Goal: Communication & Community: Answer question/provide support

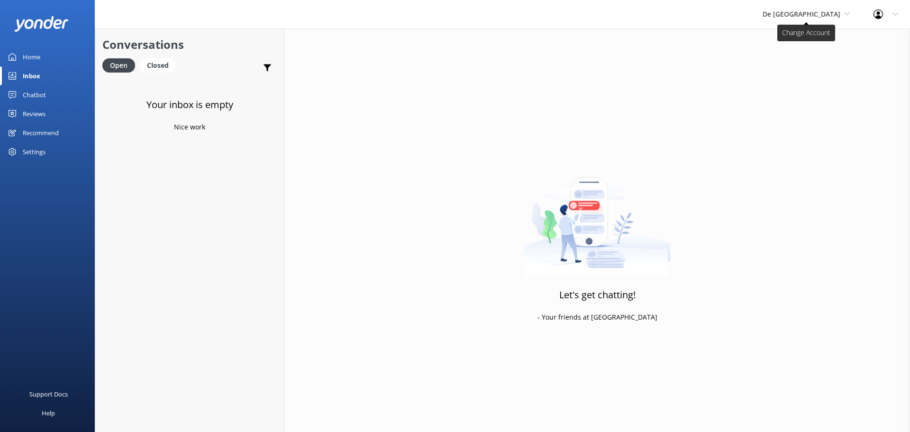
click at [807, 16] on span "De [GEOGRAPHIC_DATA]" at bounding box center [802, 13] width 78 height 9
click at [807, 32] on link "De [GEOGRAPHIC_DATA]" at bounding box center [798, 39] width 95 height 23
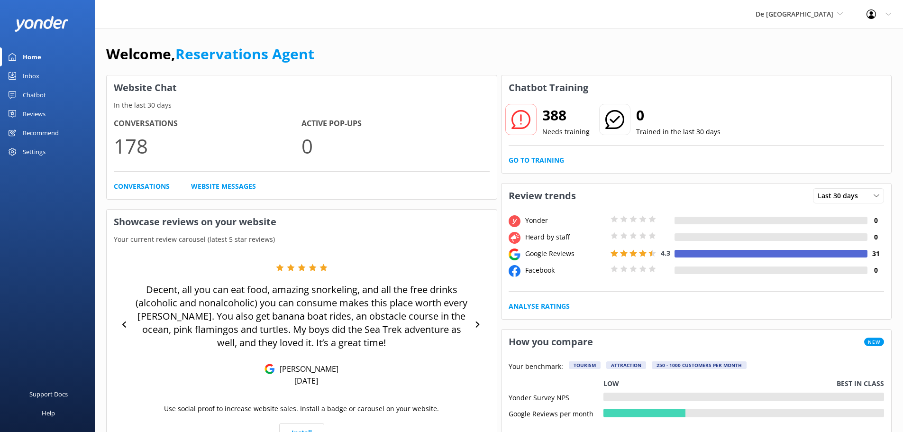
click at [35, 80] on div "Inbox" at bounding box center [31, 75] width 17 height 19
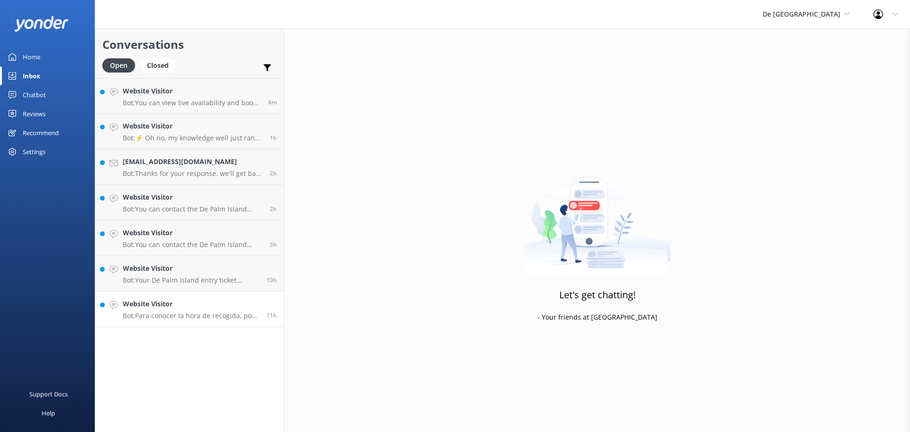
click at [184, 318] on p "Bot: Para conocer la hora de recogida, por favor visita nuestro mostrador en el…" at bounding box center [191, 316] width 137 height 9
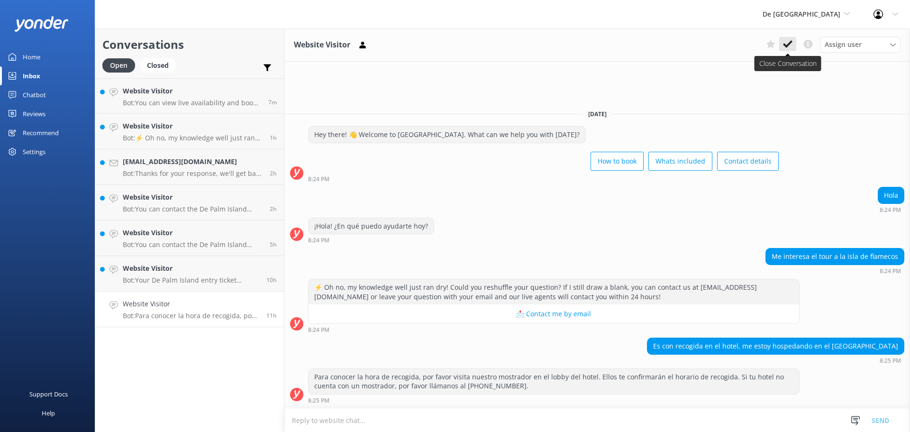
click at [789, 38] on button at bounding box center [787, 44] width 17 height 14
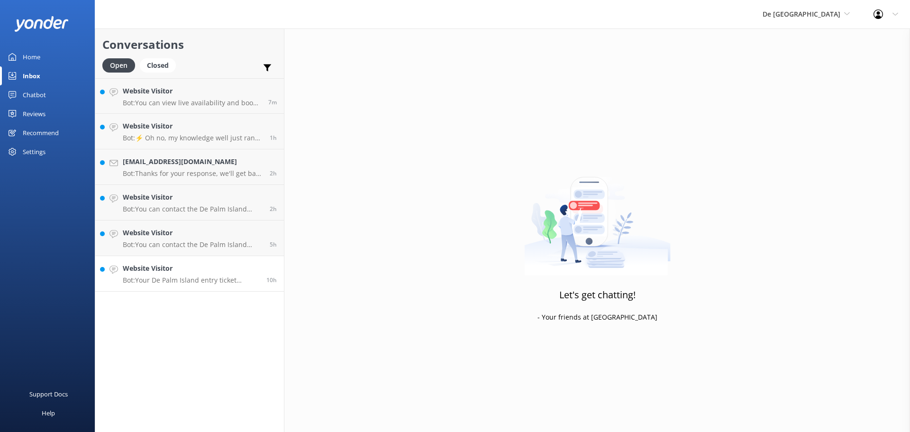
click at [223, 279] on p "Bot: Your De Palm Island entry ticket includes a lunch buffet, open bar, grill …" at bounding box center [191, 280] width 137 height 9
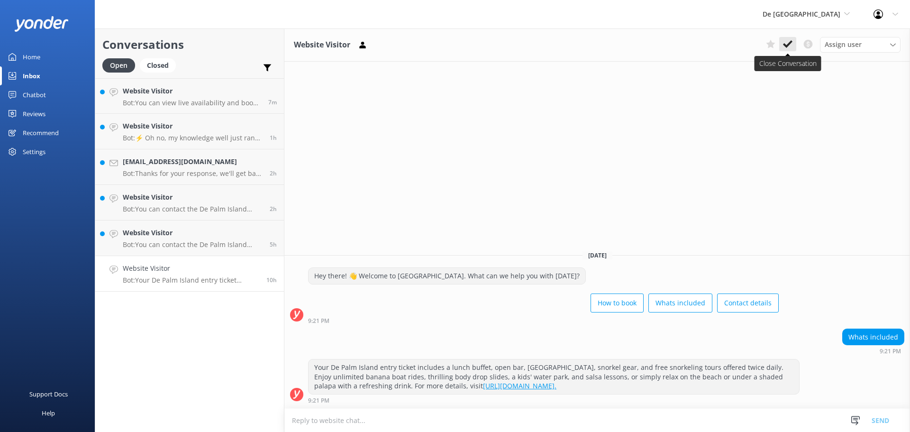
click at [788, 43] on icon at bounding box center [787, 43] width 9 height 9
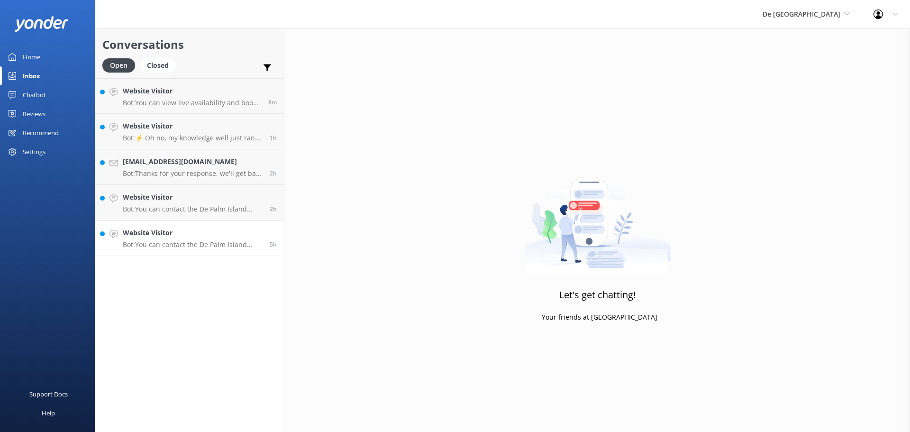
click at [177, 239] on div "Website Visitor Bot: You can contact the De Palm Island team at contact@depalmt…" at bounding box center [193, 238] width 140 height 21
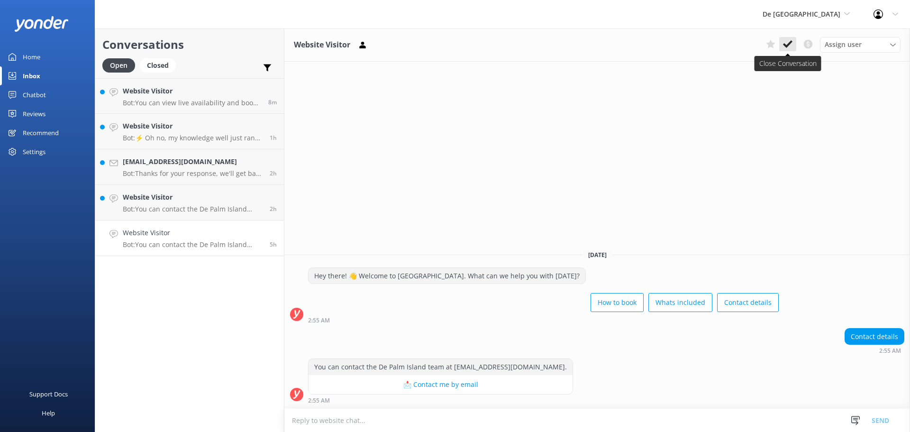
click at [789, 40] on icon at bounding box center [787, 43] width 9 height 9
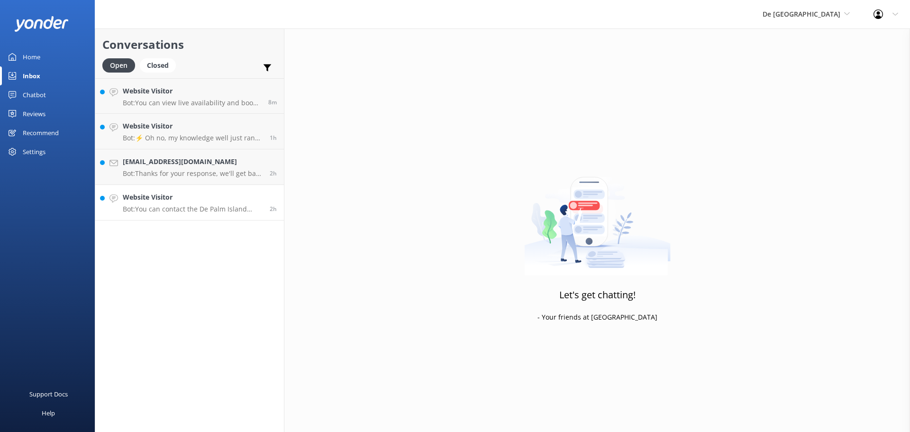
click at [197, 193] on h4 "Website Visitor" at bounding box center [193, 197] width 140 height 10
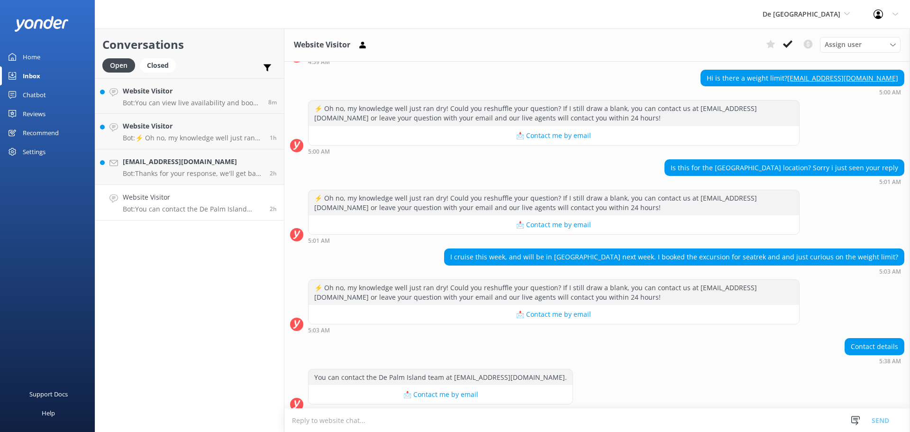
scroll to position [524, 0]
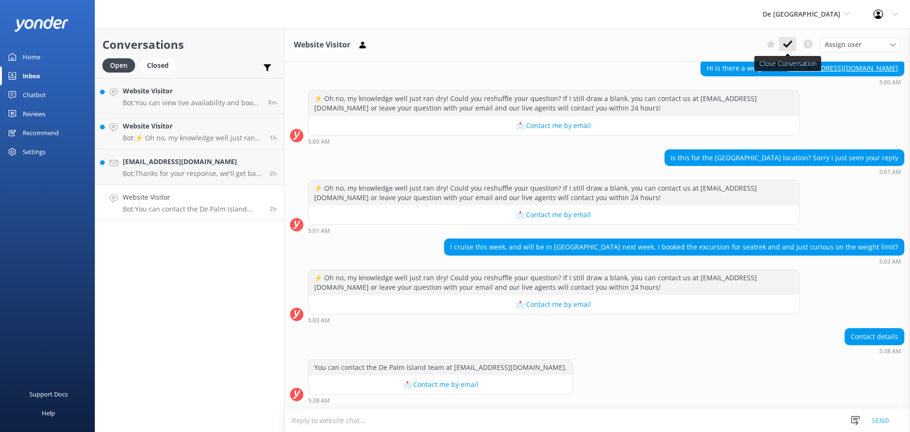
click at [782, 46] on button at bounding box center [787, 44] width 17 height 14
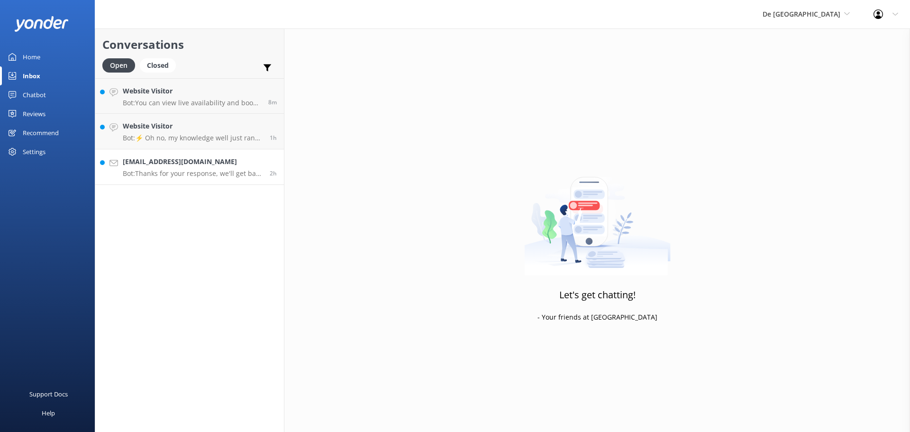
click at [199, 173] on p "Bot: Thanks for your response, we'll get back to you as soon as we can during o…" at bounding box center [193, 173] width 140 height 9
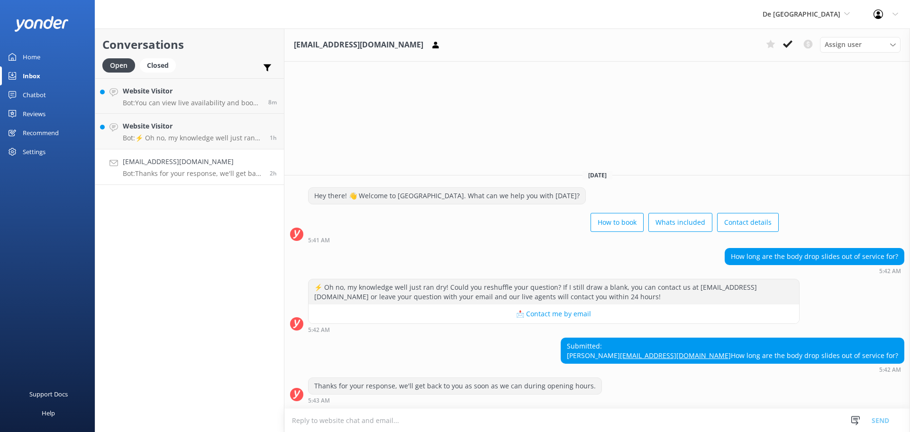
click at [322, 418] on textarea at bounding box center [597, 420] width 626 height 23
click at [317, 422] on textarea "till 21 october" at bounding box center [597, 420] width 626 height 24
click at [324, 420] on textarea "till 21 october" at bounding box center [597, 420] width 626 height 24
type textarea "till 21 October"
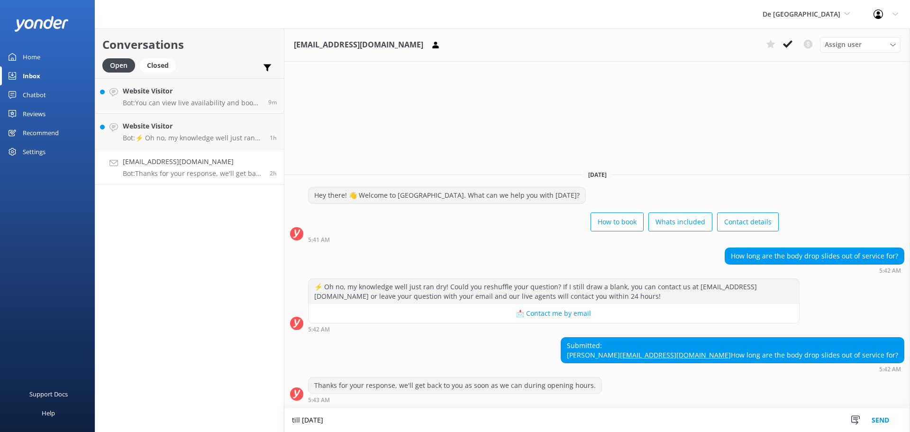
click at [889, 421] on button "Send" at bounding box center [881, 420] width 36 height 24
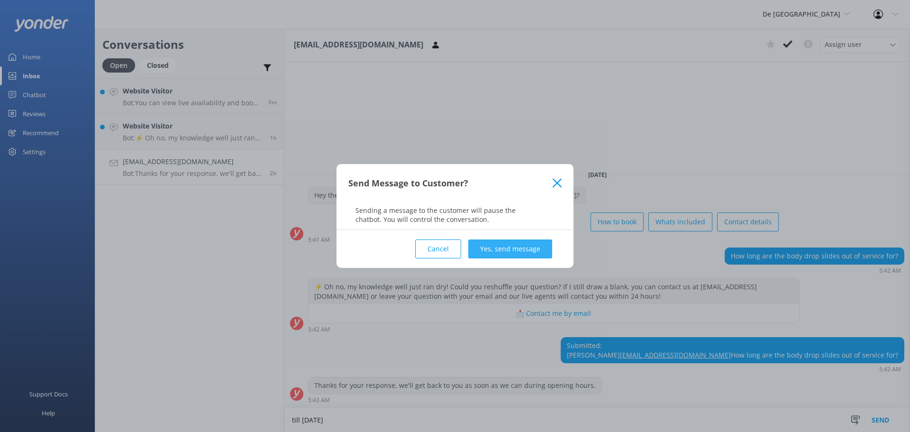
click at [494, 250] on button "Yes, send message" at bounding box center [510, 248] width 84 height 19
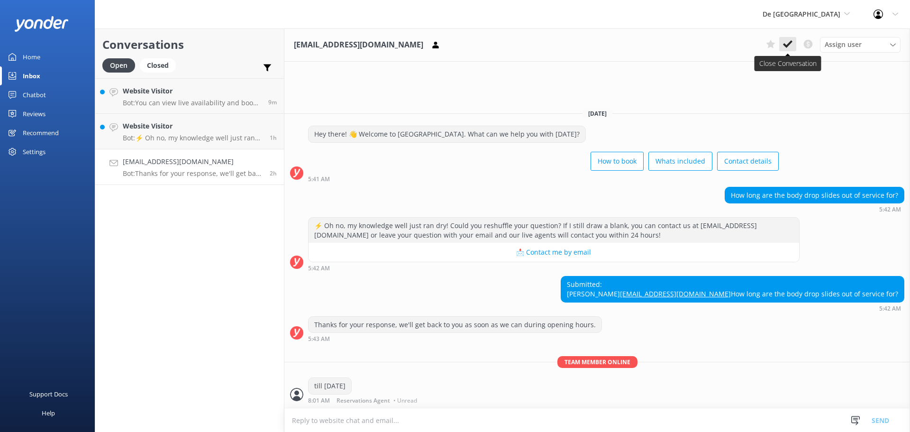
click at [785, 50] on button at bounding box center [787, 44] width 17 height 14
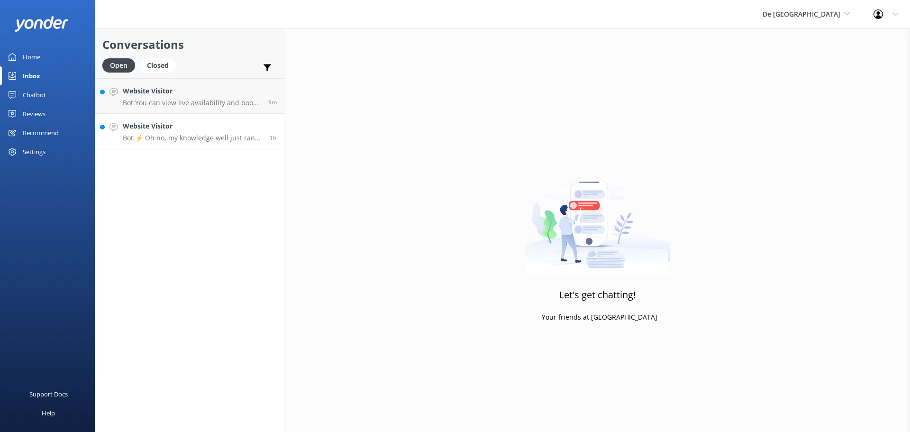
click at [181, 136] on p "Bot: ⚡ Oh no, my knowledge well just ran dry! Could you reshuffle your question…" at bounding box center [193, 138] width 140 height 9
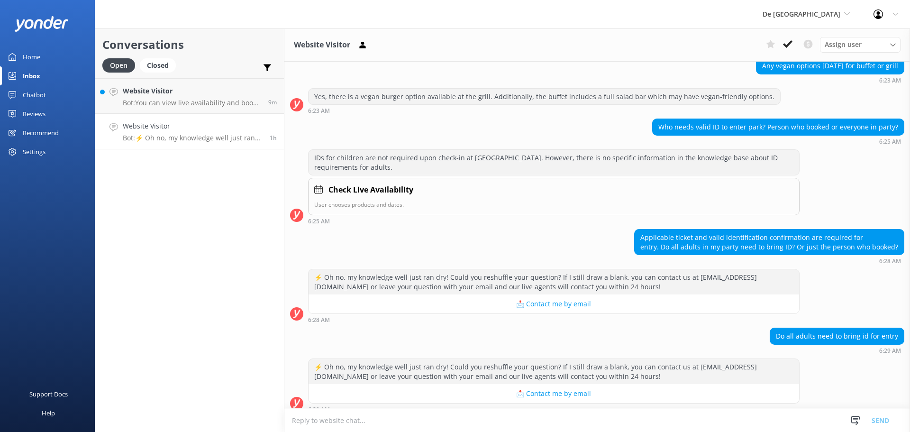
scroll to position [872, 0]
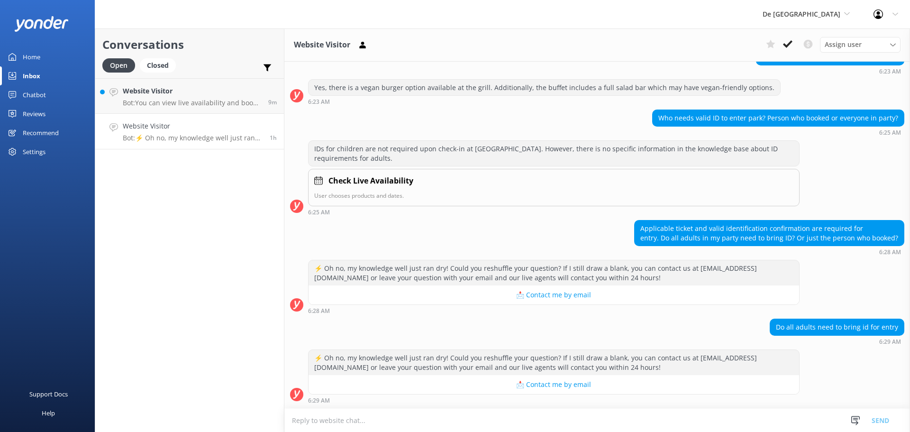
click at [357, 416] on textarea at bounding box center [597, 420] width 626 height 23
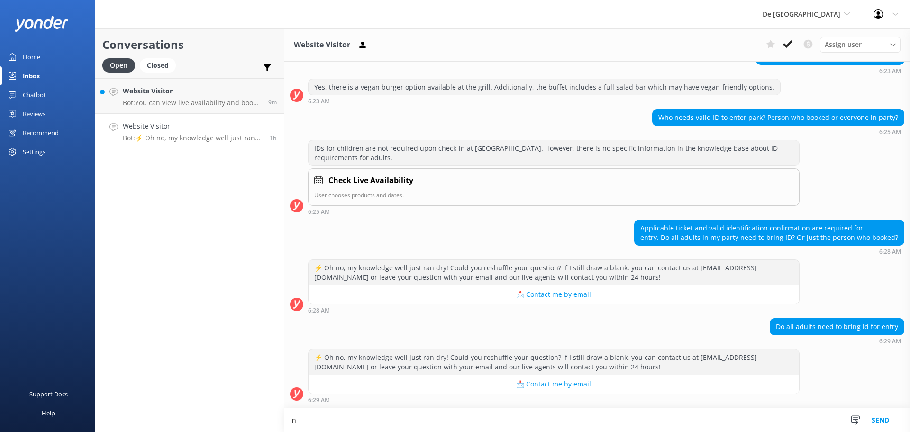
scroll to position [872, 0]
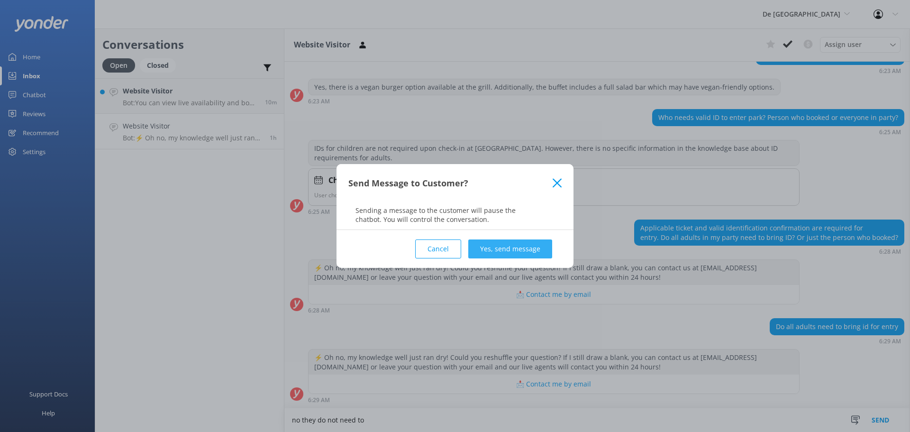
type textarea "no they do not need to"
click at [503, 252] on button "Yes, send message" at bounding box center [510, 248] width 84 height 19
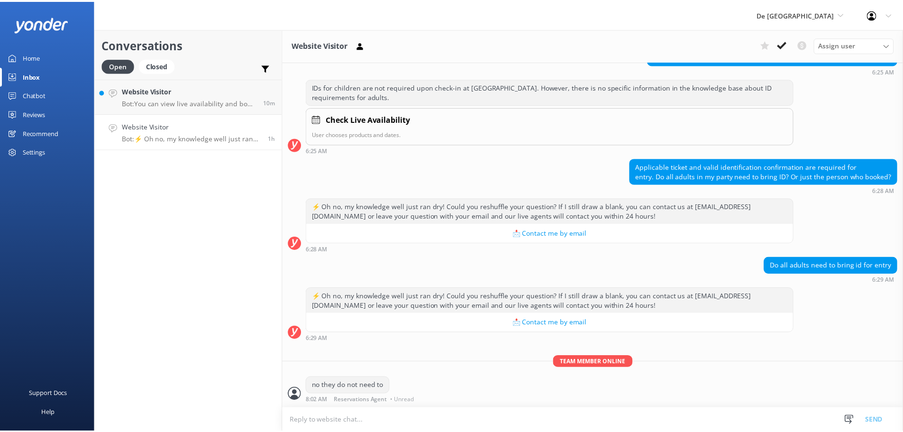
scroll to position [933, 0]
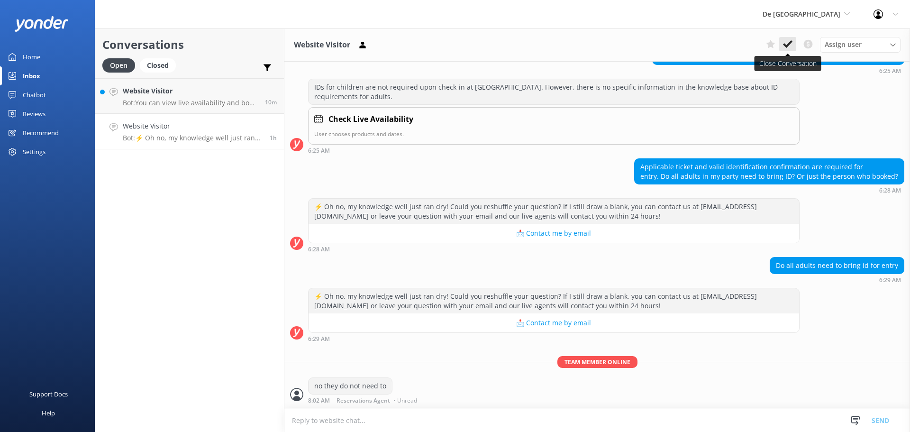
click at [790, 44] on use at bounding box center [787, 44] width 9 height 8
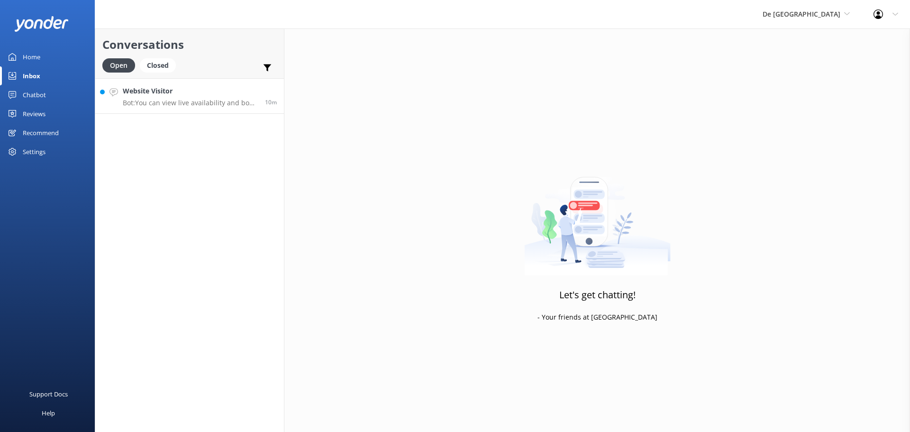
click at [179, 103] on p "Bot: You can view live availability and book your De Palm Island tickets and si…" at bounding box center [190, 103] width 135 height 9
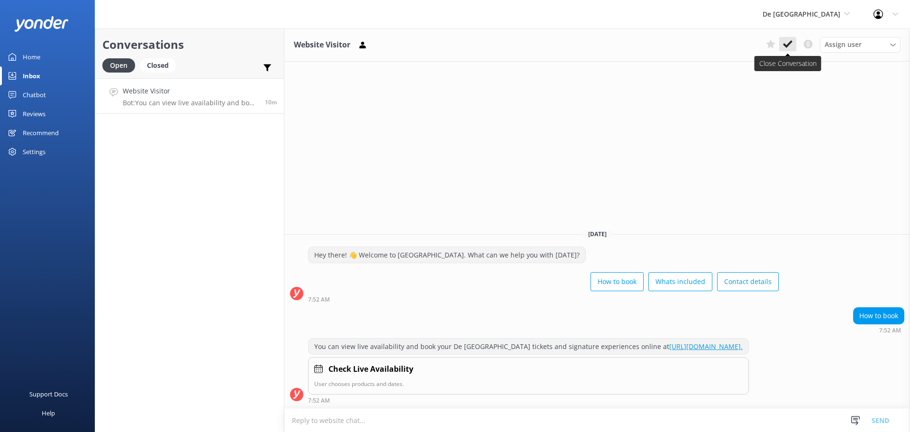
click at [785, 41] on icon at bounding box center [787, 43] width 9 height 9
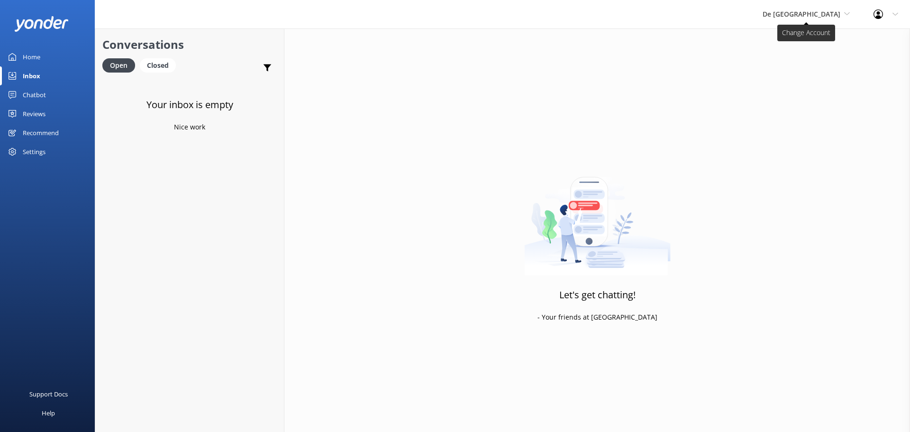
click at [812, 9] on span "De [GEOGRAPHIC_DATA]" at bounding box center [802, 13] width 78 height 9
click at [814, 38] on link "De [GEOGRAPHIC_DATA]" at bounding box center [798, 39] width 95 height 23
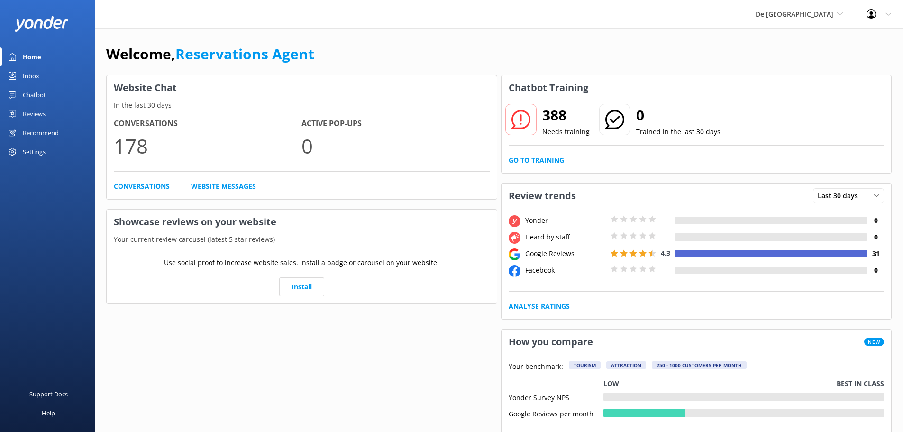
click at [29, 76] on div "Inbox" at bounding box center [31, 75] width 17 height 19
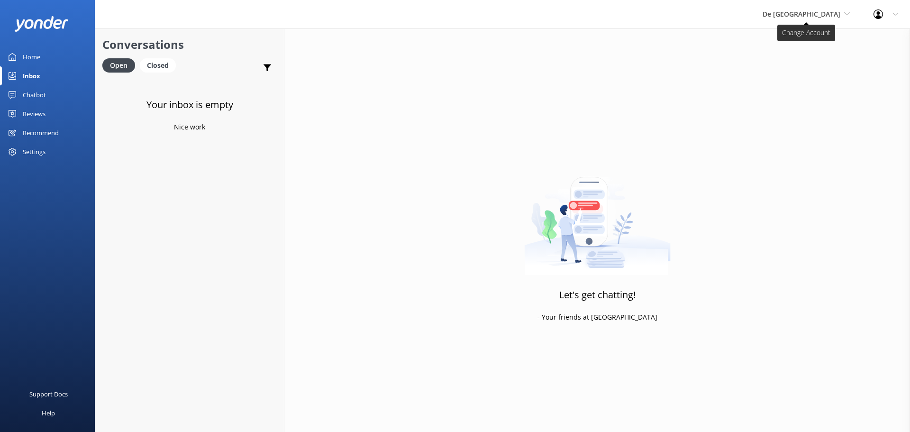
click at [814, 17] on span "De [GEOGRAPHIC_DATA]" at bounding box center [802, 13] width 78 height 9
click at [804, 54] on link "Aruba's Activities Expert" at bounding box center [798, 62] width 95 height 23
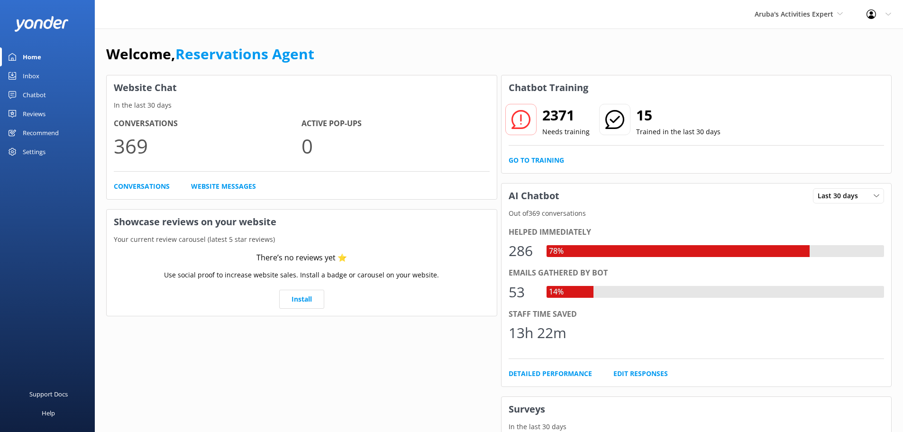
click at [29, 72] on div "Inbox" at bounding box center [31, 75] width 17 height 19
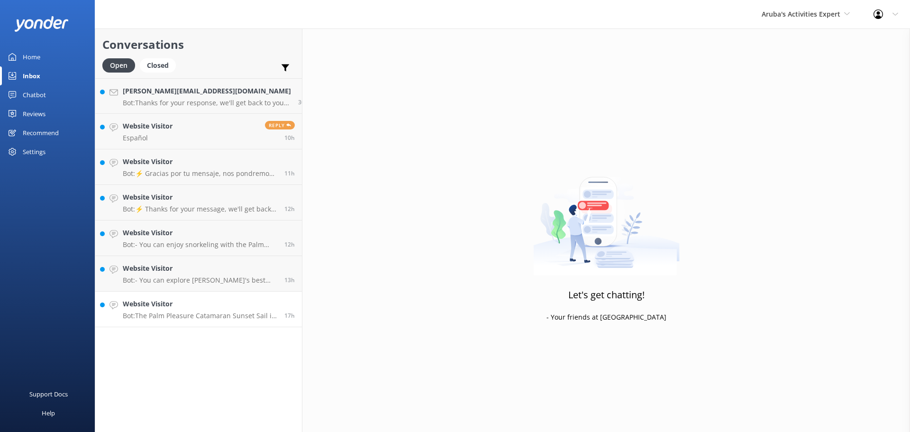
click at [197, 307] on h4 "Website Visitor" at bounding box center [200, 304] width 155 height 10
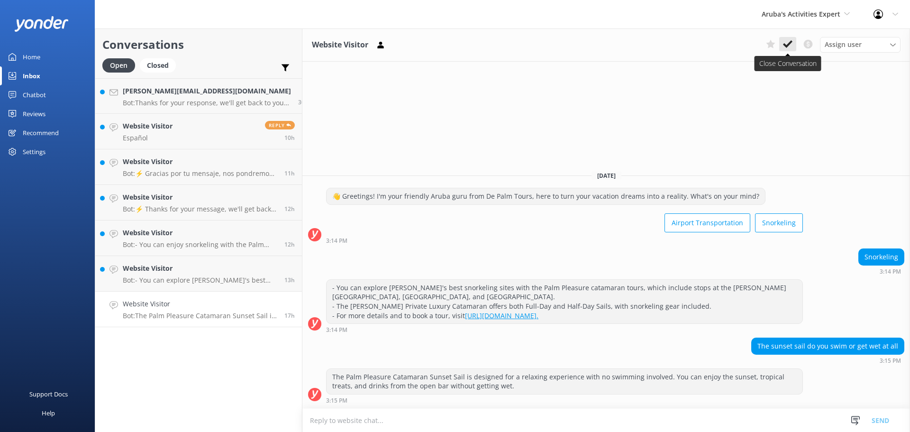
click at [784, 47] on icon at bounding box center [787, 43] width 9 height 9
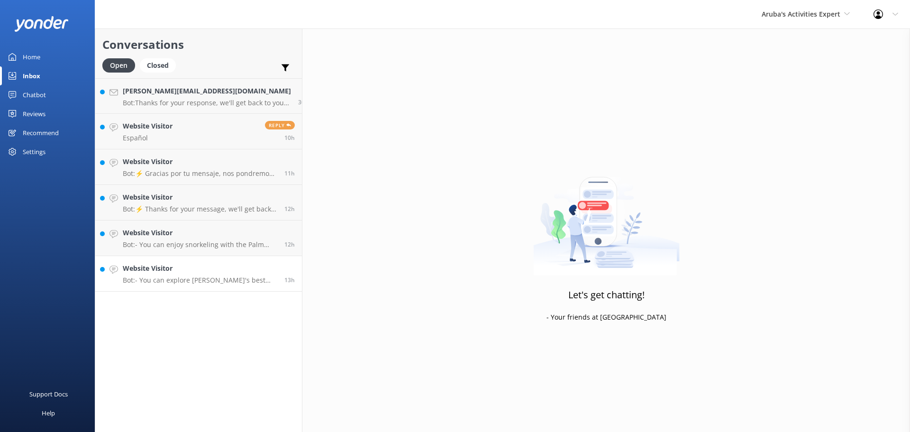
click at [202, 281] on p "Bot: - You can explore Aruba's best snorkeling sites with the Palm Pleasure cat…" at bounding box center [200, 280] width 155 height 9
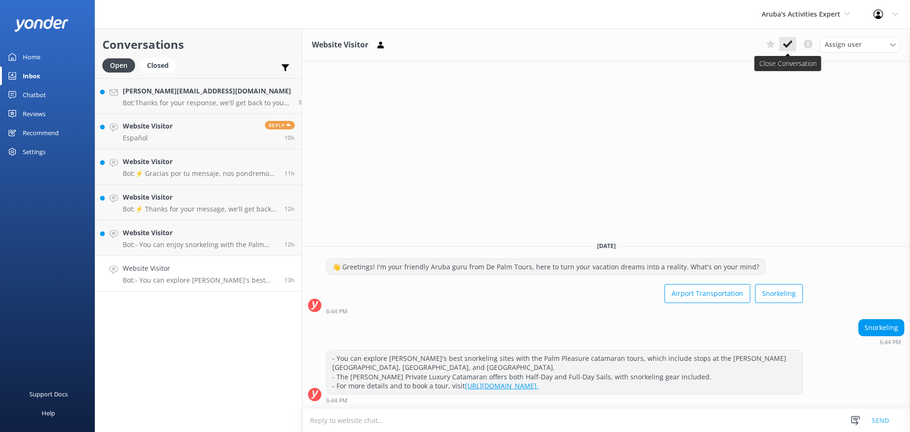
click at [788, 50] on button at bounding box center [787, 44] width 17 height 14
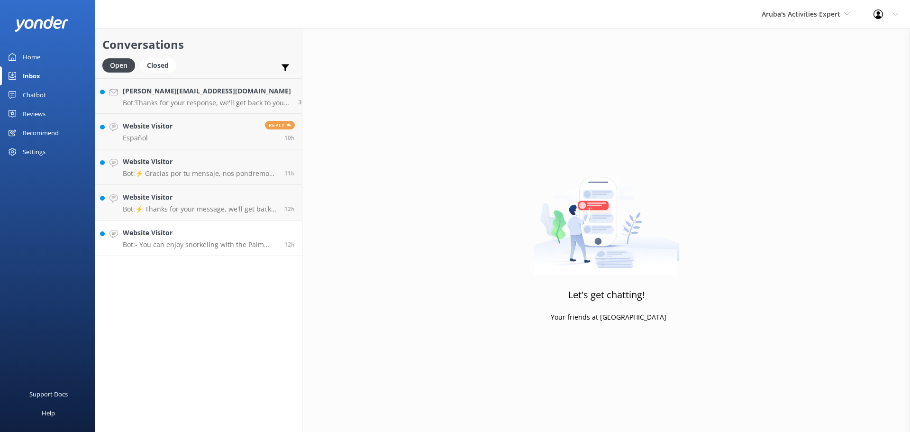
click at [208, 233] on h4 "Website Visitor" at bounding box center [200, 233] width 155 height 10
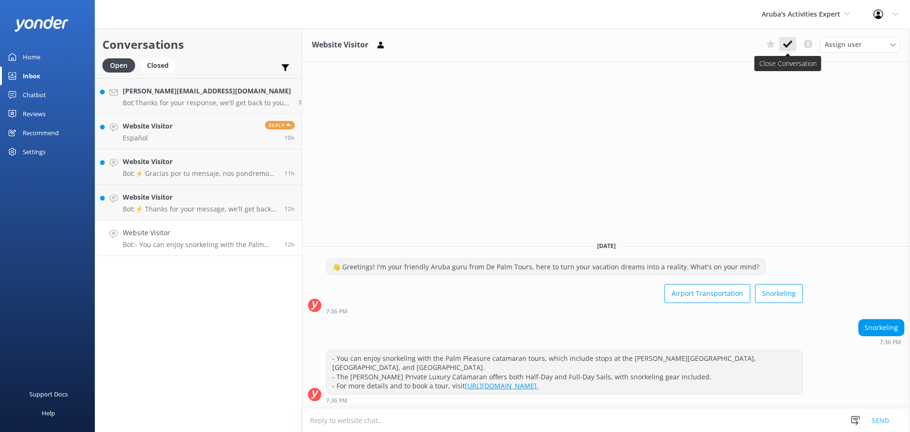
click at [785, 45] on use at bounding box center [787, 44] width 9 height 8
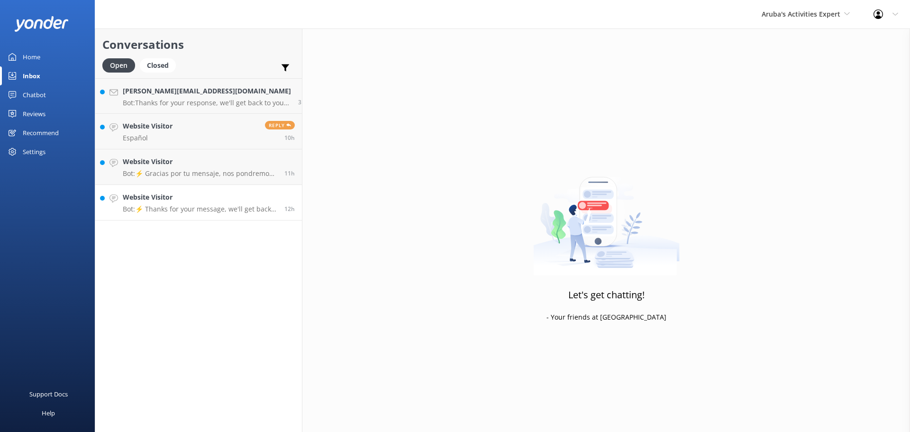
click at [207, 202] on h4 "Website Visitor" at bounding box center [200, 197] width 155 height 10
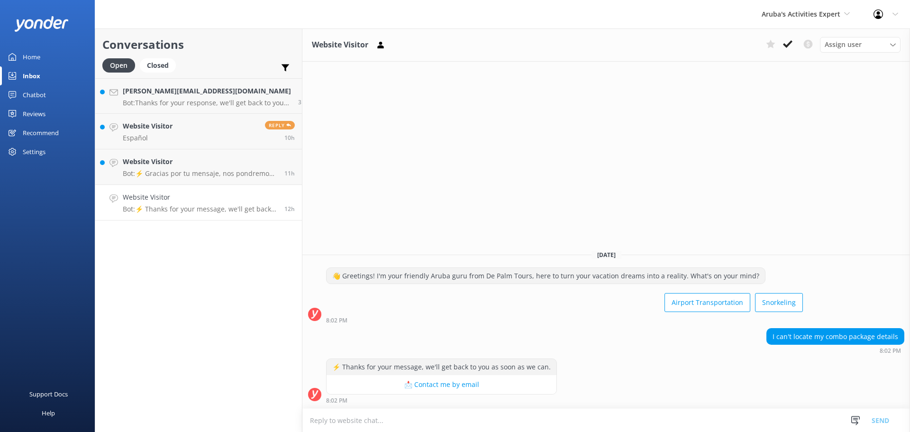
click at [334, 418] on textarea at bounding box center [607, 420] width 608 height 23
type textarea "you van sent an email to reservations@depalmtours.com"
click at [894, 425] on button "Send" at bounding box center [881, 420] width 36 height 24
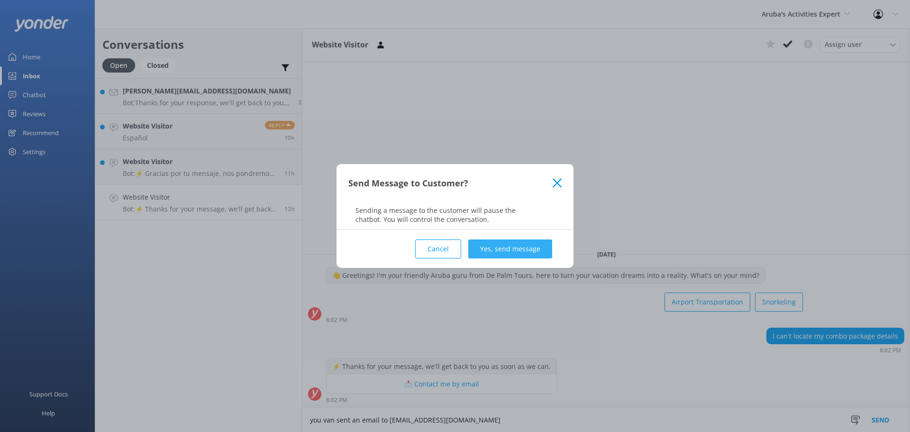
click at [544, 254] on button "Yes, send message" at bounding box center [510, 248] width 84 height 19
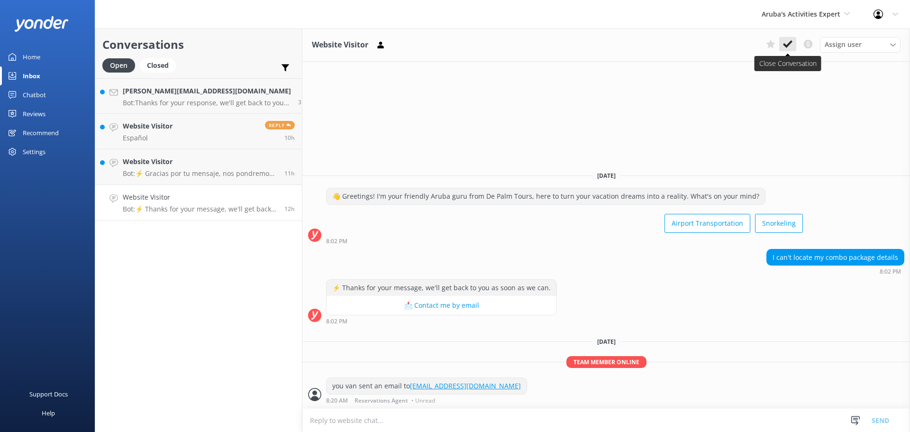
click at [790, 45] on use at bounding box center [787, 44] width 9 height 8
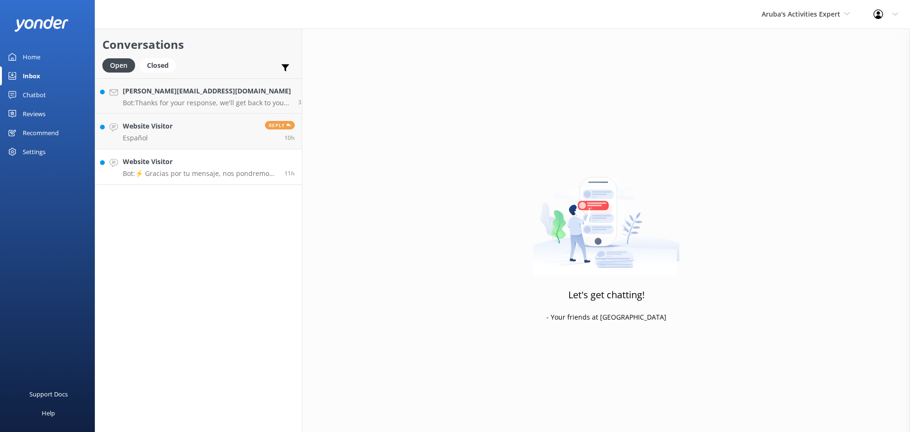
click at [184, 160] on h4 "Website Visitor" at bounding box center [200, 161] width 155 height 10
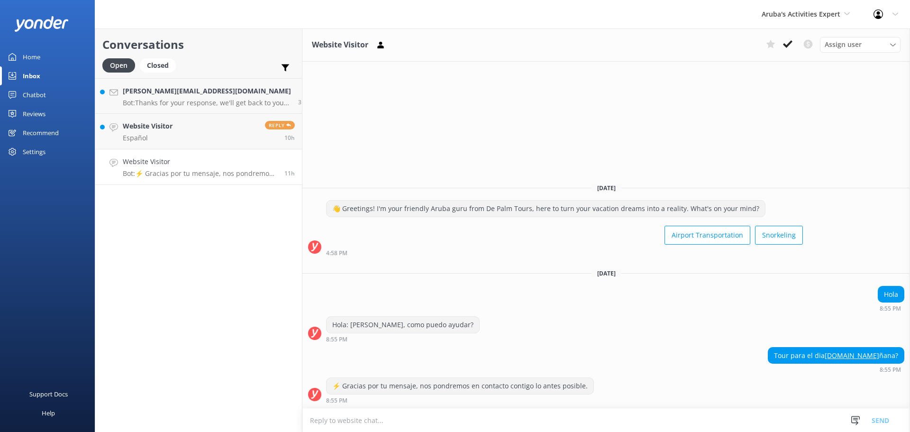
click at [382, 422] on textarea at bounding box center [607, 420] width 608 height 23
click at [360, 417] on textarea "para tours puedes visitar al sitio web www.depalmtours.com" at bounding box center [607, 420] width 608 height 24
click at [358, 418] on textarea "para tours puedes visitar al sitio web www.depalmtours.com" at bounding box center [607, 420] width 608 height 24
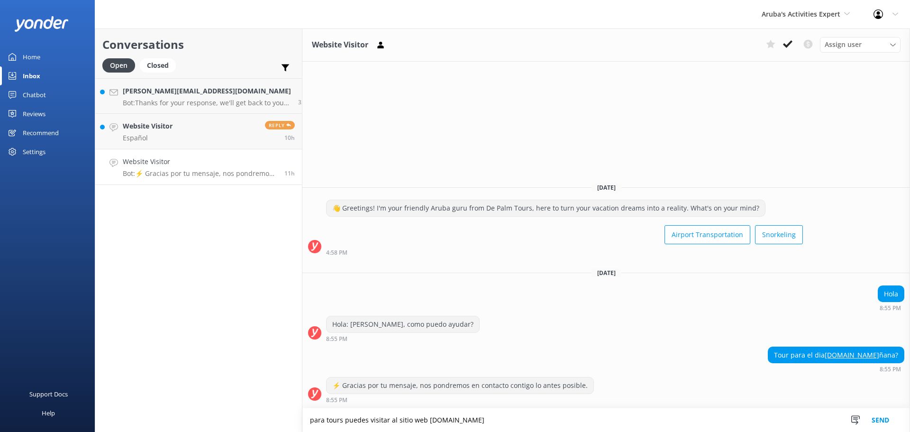
type textarea "para tours puedes visitar al sitio web www.depalmtours.com"
click at [878, 422] on button "Send" at bounding box center [881, 420] width 36 height 24
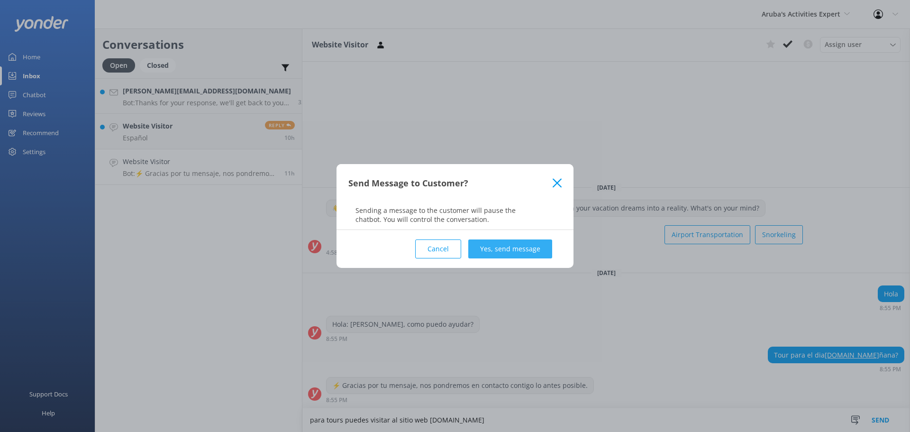
click at [510, 247] on button "Yes, send message" at bounding box center [510, 248] width 84 height 19
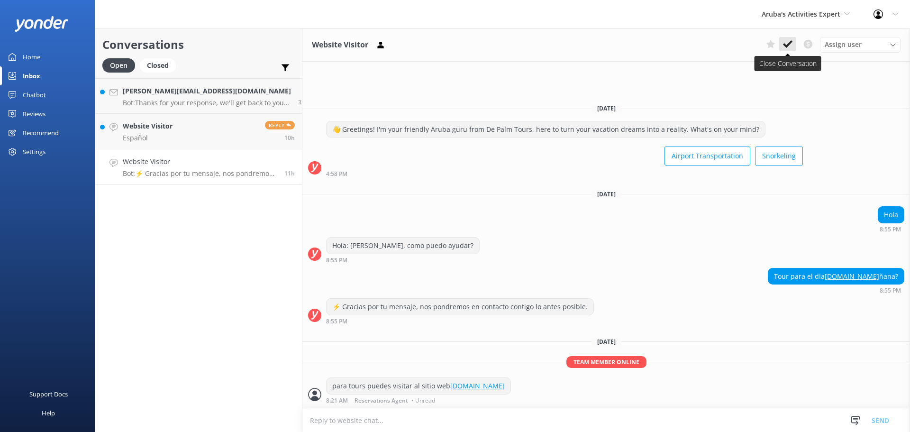
click at [790, 41] on icon at bounding box center [787, 43] width 9 height 9
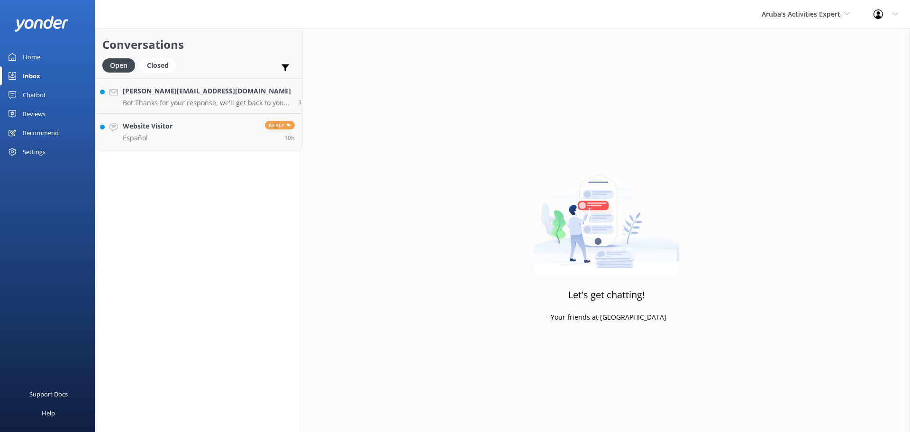
click at [202, 149] on div "Conversations Open Closed Important Converted Assigned to me Unassigned Maritza…" at bounding box center [199, 229] width 208 height 403
click at [207, 130] on link "Website Visitor Español Reply 10h" at bounding box center [198, 132] width 207 height 36
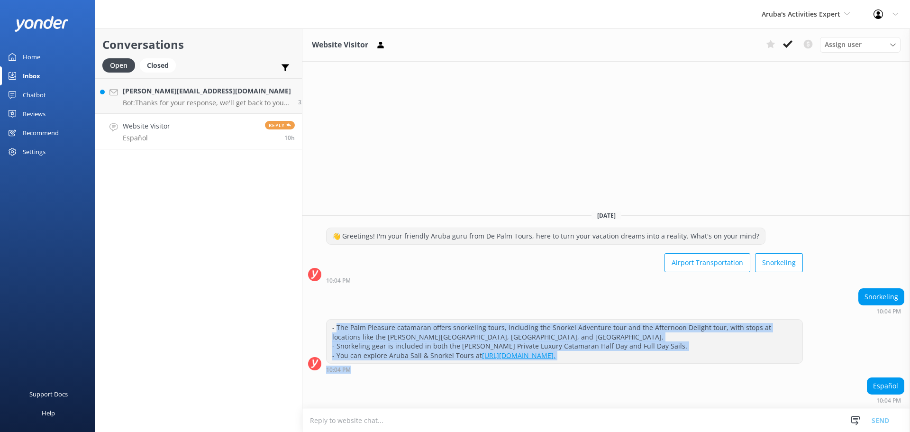
drag, startPoint x: 318, startPoint y: 326, endPoint x: 641, endPoint y: 367, distance: 325.5
click at [641, 367] on div "- The Palm Pleasure catamaran offers snorkeling tours, including the Snorkel Ad…" at bounding box center [564, 346] width 477 height 54
click at [380, 344] on div "- The Palm Pleasure catamaran offers snorkeling tours, including the Snorkel Ad…" at bounding box center [565, 342] width 476 height 44
drag, startPoint x: 313, startPoint y: 328, endPoint x: 575, endPoint y: 354, distance: 262.6
click at [575, 354] on div "- The Palm Pleasure catamaran offers snorkeling tours, including the Snorkel Ad…" at bounding box center [565, 342] width 476 height 44
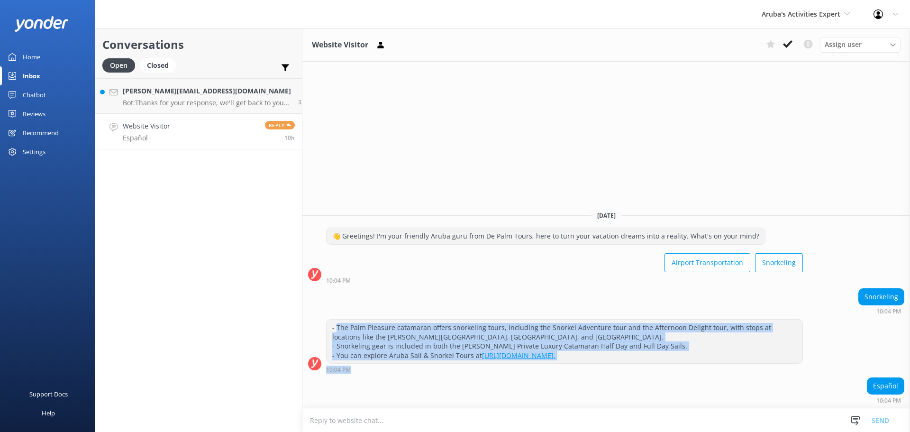
copy div "- The Palm Pleasure catamaran offers snorkeling tours, including the Snorkel Ad…"
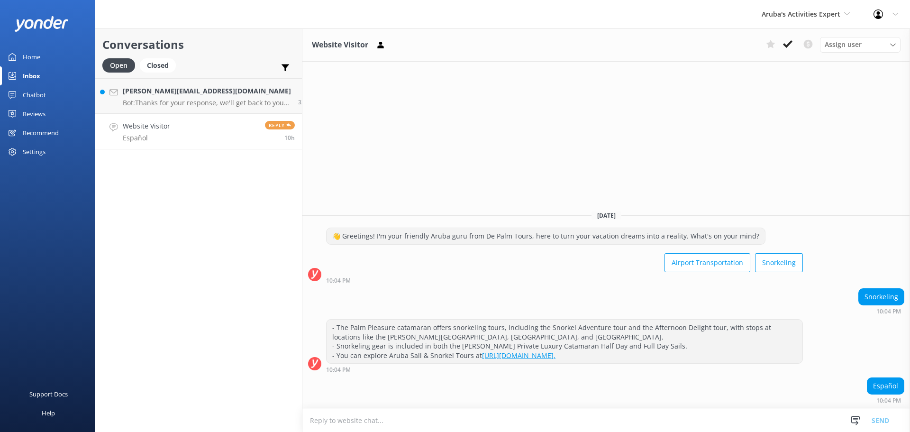
click at [322, 428] on textarea at bounding box center [607, 420] width 608 height 23
paste textarea "El catamarán Palm Pleasure ofrece excursiones de esnórquel, incluyendo el Snork…"
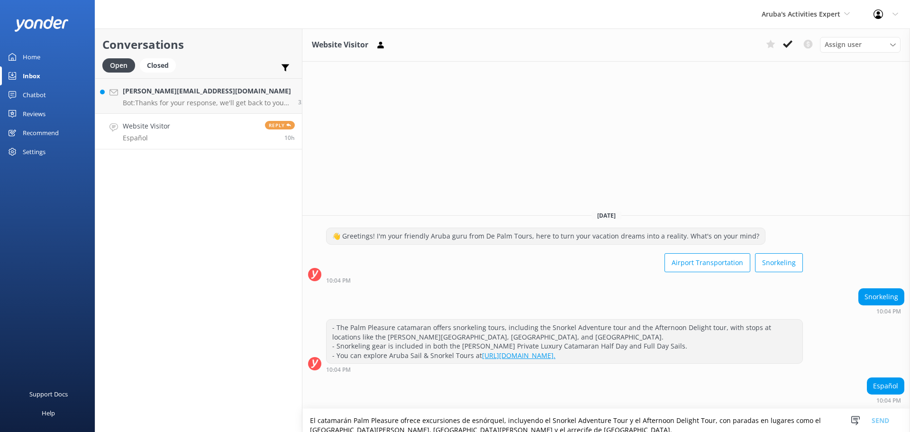
scroll to position [16, 0]
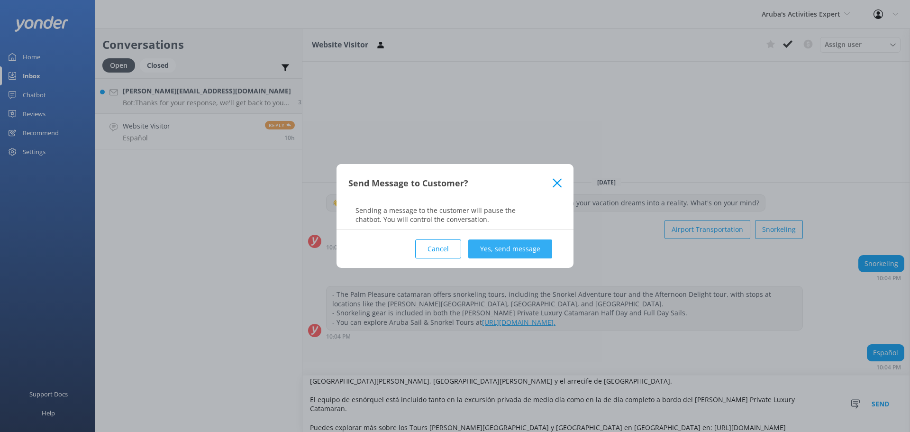
type textarea "El catamarán Palm Pleasure ofrece excursiones de esnórquel, incluyendo el Snork…"
click at [492, 249] on button "Yes, send message" at bounding box center [510, 248] width 84 height 19
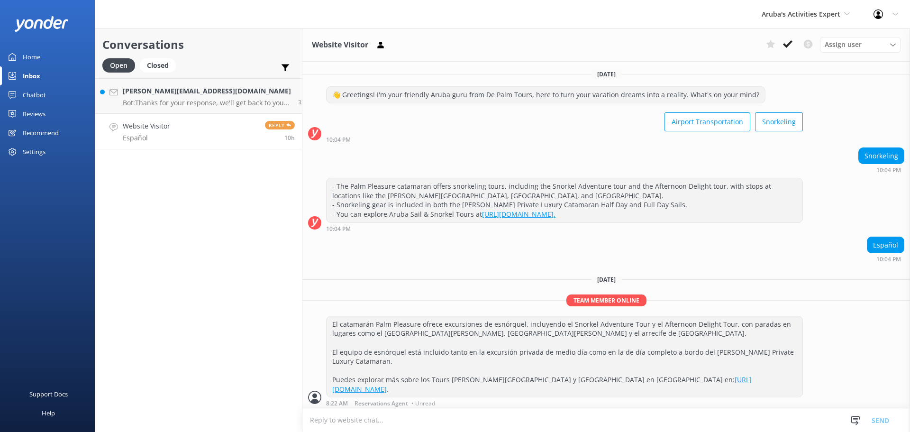
scroll to position [3, 0]
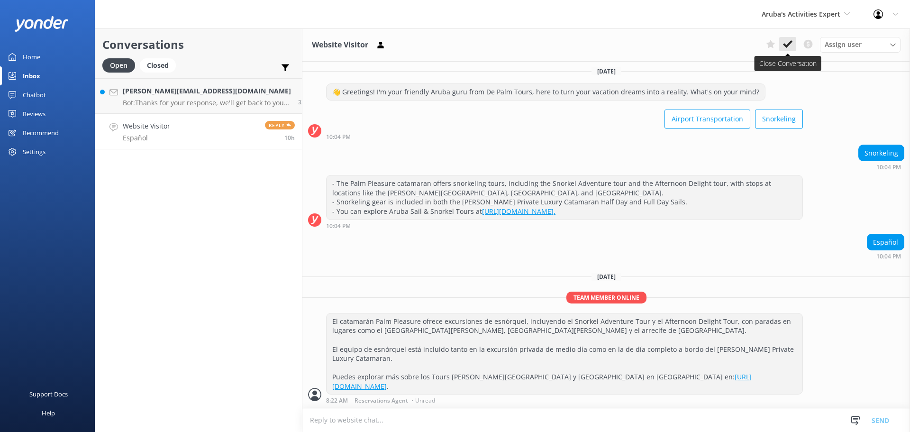
click at [790, 49] on icon at bounding box center [787, 43] width 9 height 9
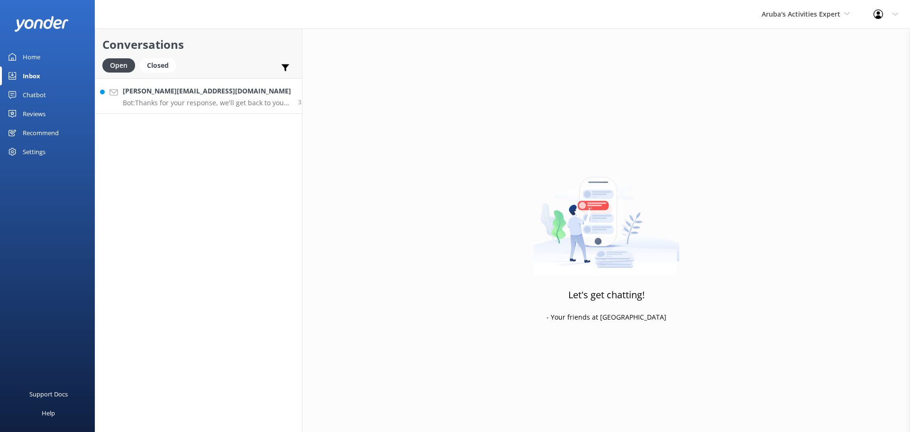
click at [175, 100] on p "Bot: Thanks for your response, we'll get back to you as soon as we can during o…" at bounding box center [207, 103] width 168 height 9
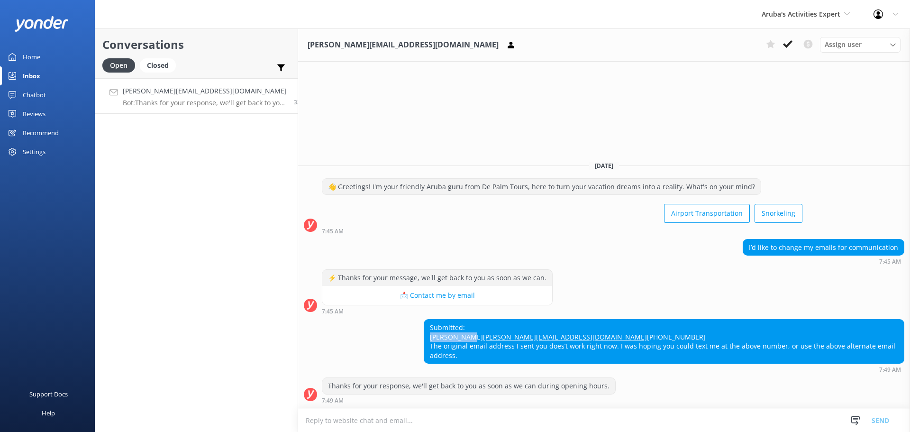
drag, startPoint x: 469, startPoint y: 327, endPoint x: 420, endPoint y: 327, distance: 49.3
click at [424, 327] on div "Submitted: Mike Barnes Maritza.barnes8@gmail.com 315-727-7324 The original emai…" at bounding box center [664, 342] width 480 height 44
copy div "Mike Barnes"
drag, startPoint x: 515, startPoint y: 340, endPoint x: 420, endPoint y: 339, distance: 95.3
click at [424, 339] on div "Submitted: Mike Barnes Maritza.barnes8@gmail.com 315-727-7324 The original emai…" at bounding box center [664, 342] width 480 height 44
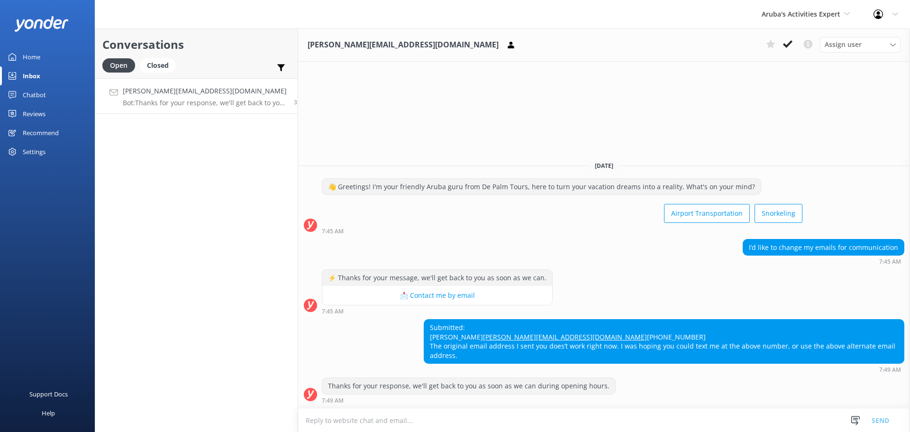
drag, startPoint x: 470, startPoint y: 331, endPoint x: 530, endPoint y: 344, distance: 61.6
click at [530, 344] on div "Submitted: Mike Barnes Maritza.barnes8@gmail.com 315-727-7324 The original emai…" at bounding box center [664, 342] width 480 height 44
drag, startPoint x: 530, startPoint y: 344, endPoint x: 428, endPoint y: 335, distance: 102.8
click at [428, 335] on div "Submitted: Mike Barnes Maritza.barnes8@gmail.com 315-727-7324 The original emai…" at bounding box center [664, 342] width 480 height 44
click at [515, 320] on div "Submitted: Mike Barnes Maritza.barnes8@gmail.com 315-727-7324 The original emai…" at bounding box center [664, 342] width 480 height 44
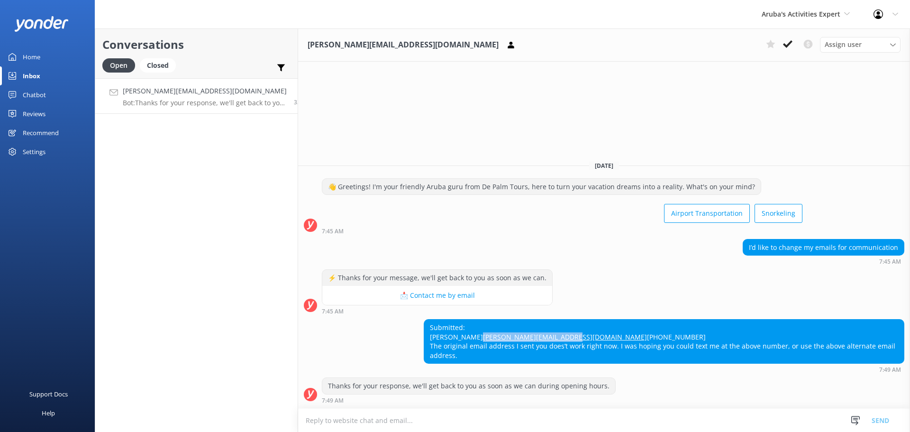
drag, startPoint x: 528, startPoint y: 336, endPoint x: 416, endPoint y: 336, distance: 111.9
click at [424, 336] on div "Submitted: Mike Barnes Maritza.barnes8@gmail.com 315-727-7324 The original emai…" at bounding box center [664, 342] width 480 height 44
copy link "Maritza.barnes8@gmail.com"
click at [793, 46] on button at bounding box center [787, 44] width 17 height 14
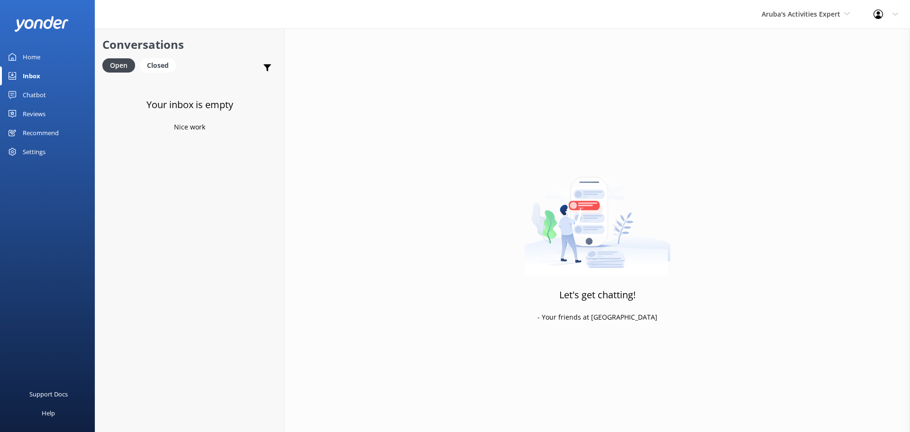
click at [173, 72] on div "Open Closed" at bounding box center [141, 69] width 78 height 23
click at [161, 67] on div "Closed" at bounding box center [158, 65] width 36 height 14
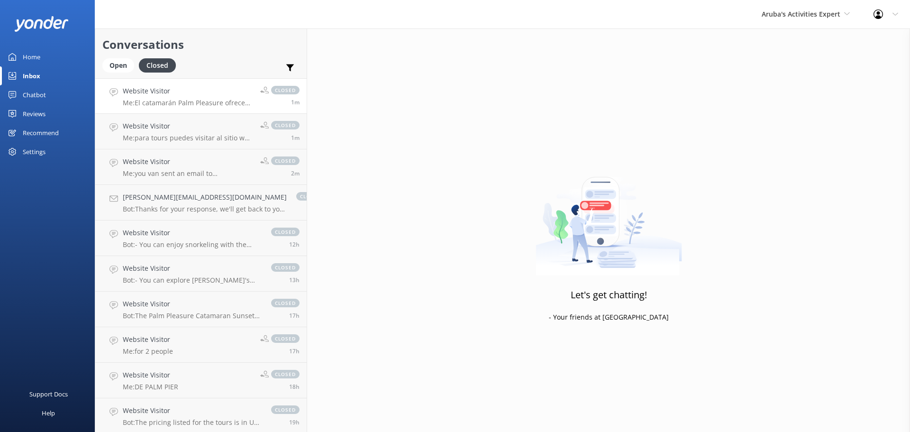
click at [194, 100] on p "Me: El catamarán Palm Pleasure ofrece excursiones de esnórquel, incluyendo el S…" at bounding box center [188, 103] width 130 height 9
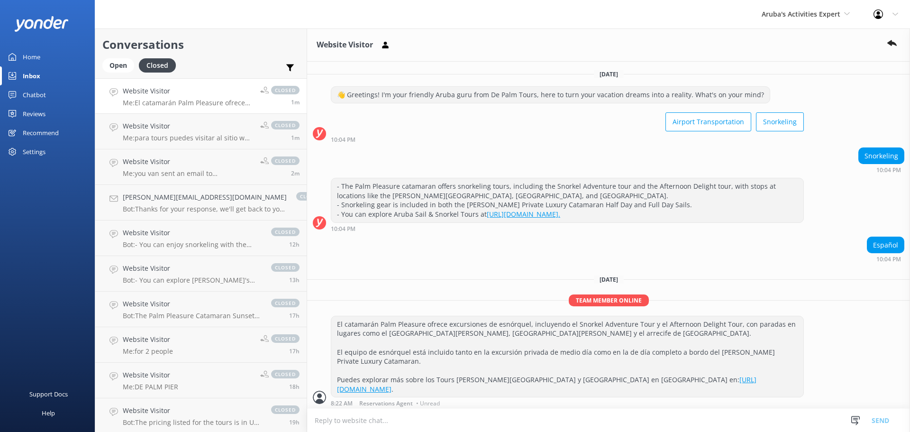
scroll to position [24, 0]
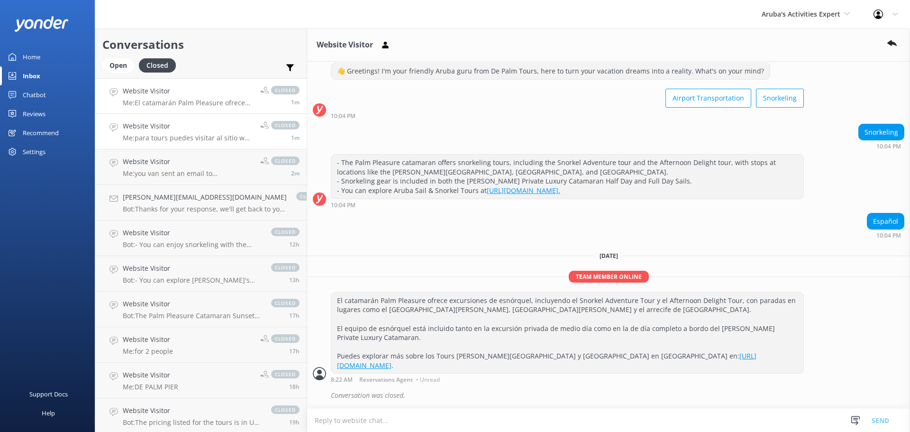
click at [176, 132] on div "Website Visitor Me: para tours puedes visitar al sitio web www.depalmtours.com" at bounding box center [188, 131] width 130 height 21
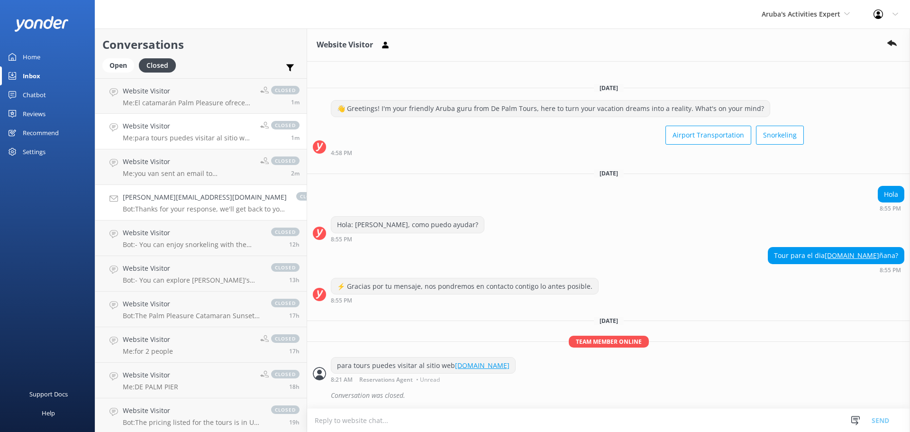
click at [171, 192] on link "Maritza.barnes8@gmail.com Bot: Thanks for your response, we'll get back to you …" at bounding box center [200, 203] width 211 height 36
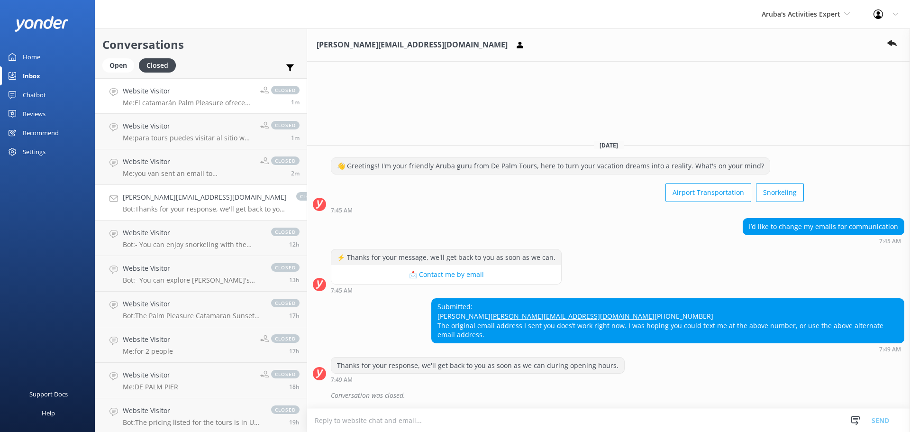
click at [138, 106] on p "Me: El catamarán Palm Pleasure ofrece excursiones de esnórquel, incluyendo el S…" at bounding box center [188, 103] width 130 height 9
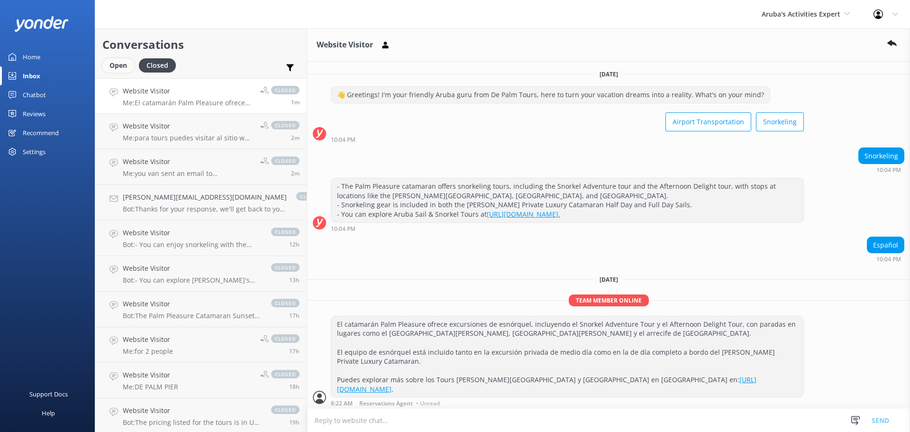
scroll to position [24, 0]
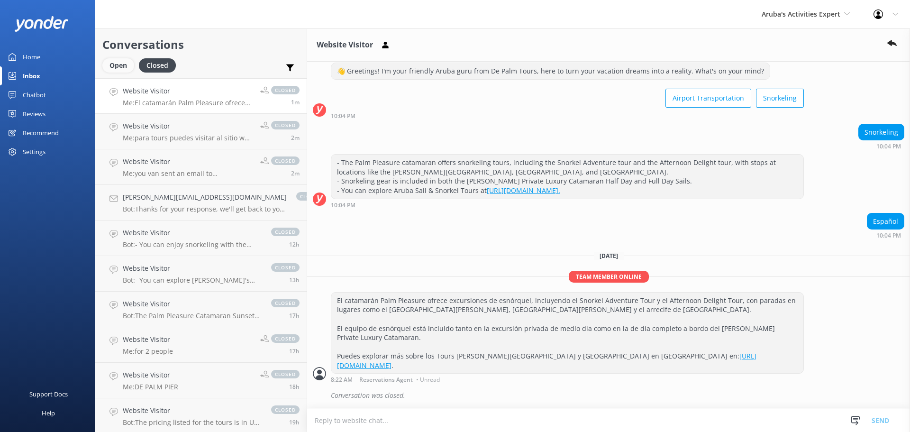
click at [119, 66] on div "Open" at bounding box center [118, 65] width 32 height 14
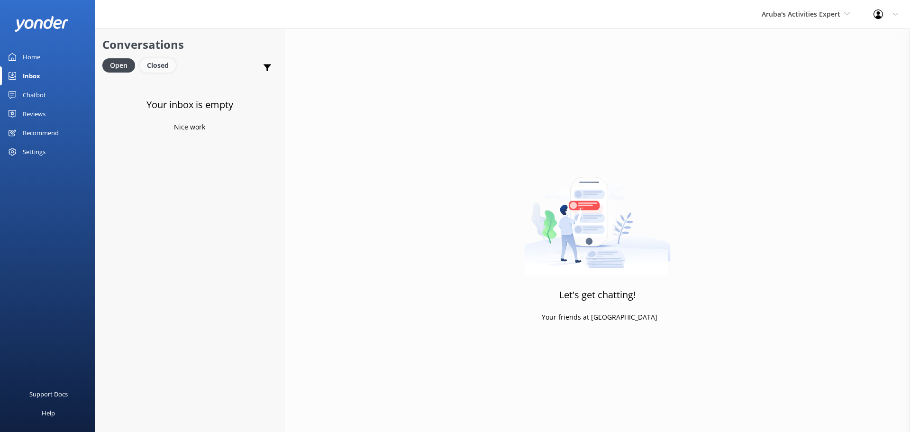
click at [164, 65] on div "Closed" at bounding box center [158, 65] width 36 height 14
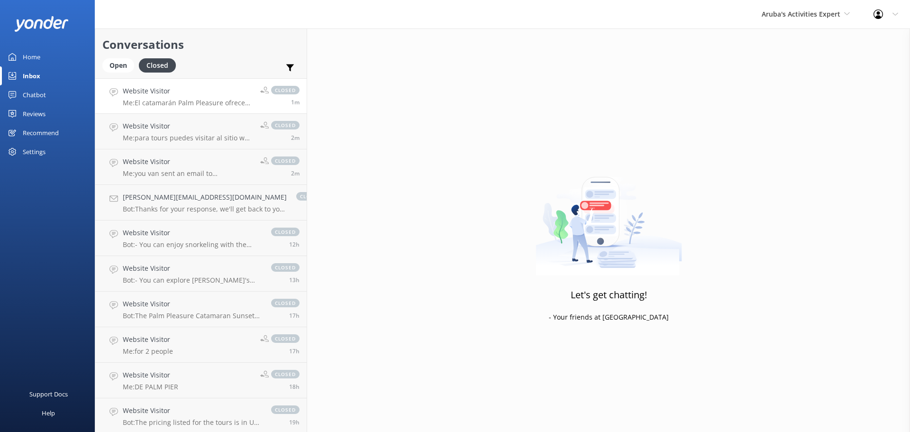
click at [183, 96] on h4 "Website Visitor" at bounding box center [188, 91] width 130 height 10
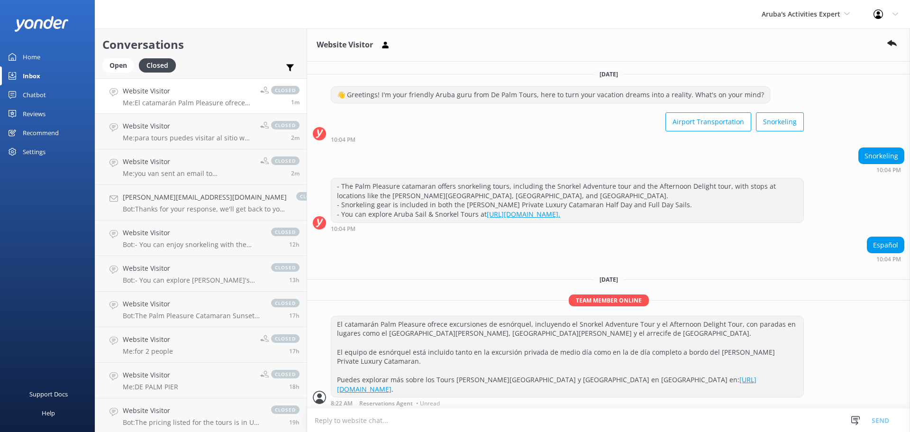
scroll to position [24, 0]
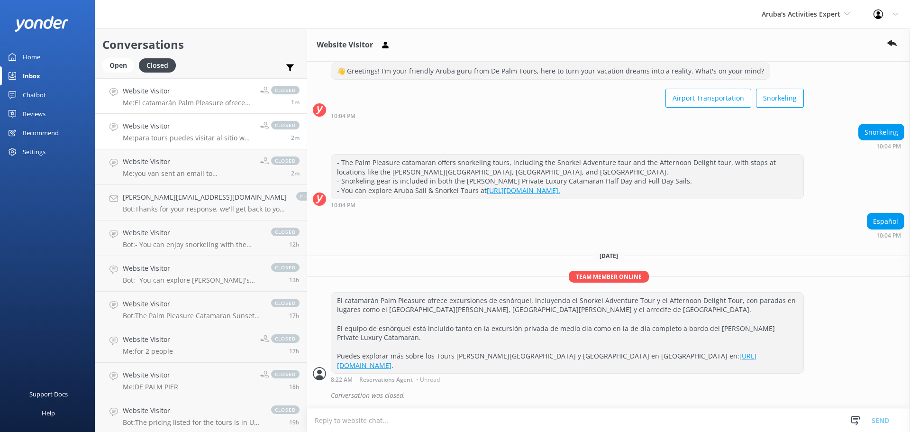
click at [166, 124] on h4 "Website Visitor" at bounding box center [188, 126] width 130 height 10
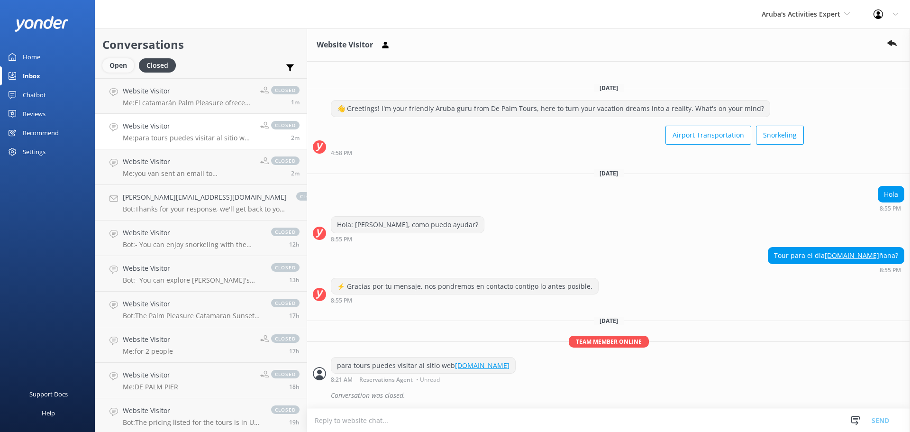
click at [115, 67] on div "Open" at bounding box center [118, 65] width 32 height 14
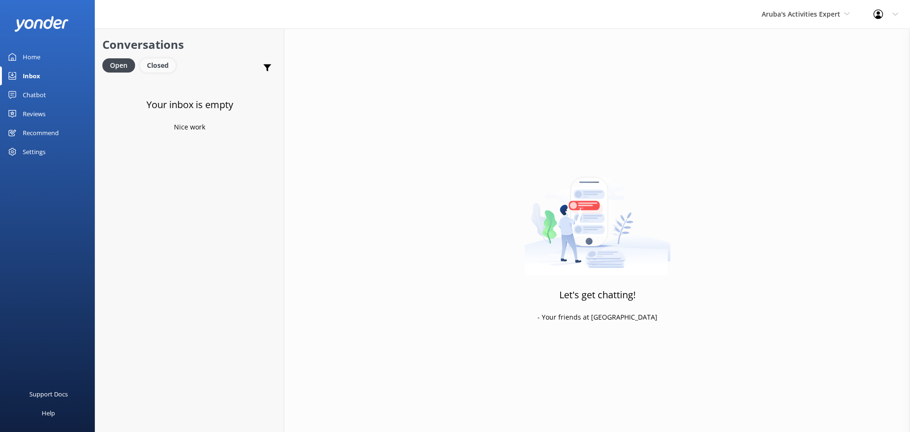
click at [162, 68] on div "Closed" at bounding box center [158, 65] width 36 height 14
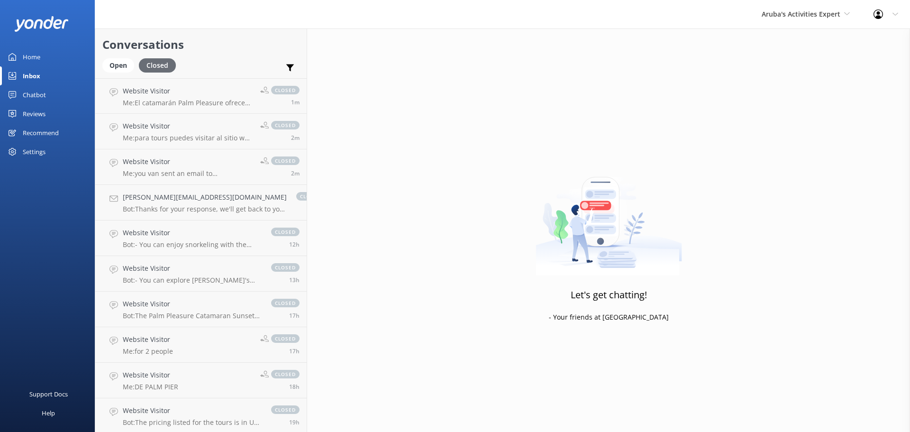
click at [167, 67] on div "Closed" at bounding box center [157, 65] width 37 height 14
click at [125, 59] on div "Open" at bounding box center [118, 65] width 32 height 14
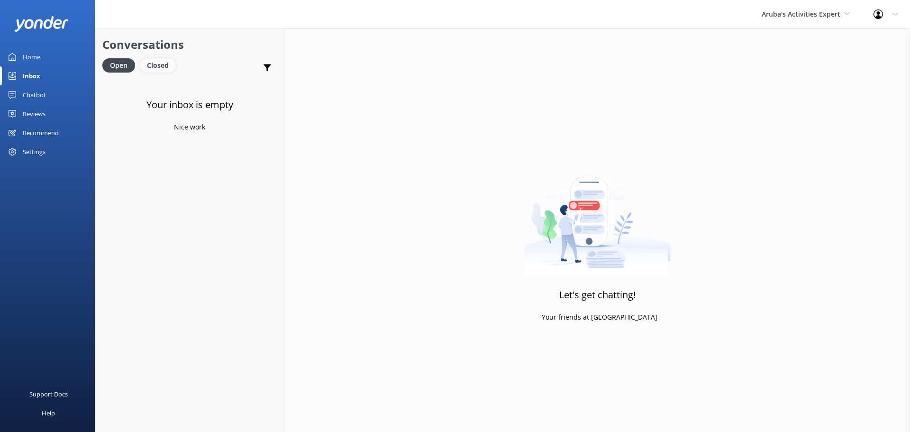
click at [158, 64] on div "Closed" at bounding box center [158, 65] width 36 height 14
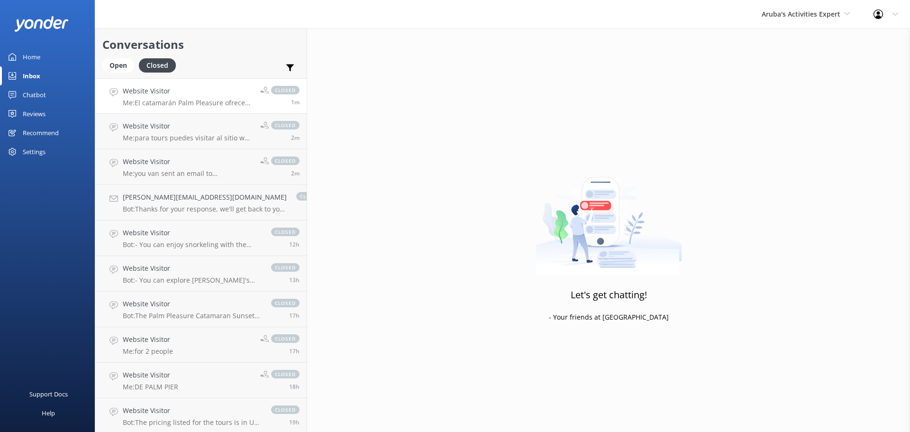
click at [176, 105] on p "Me: El catamarán Palm Pleasure ofrece excursiones de esnórquel, incluyendo el S…" at bounding box center [188, 103] width 130 height 9
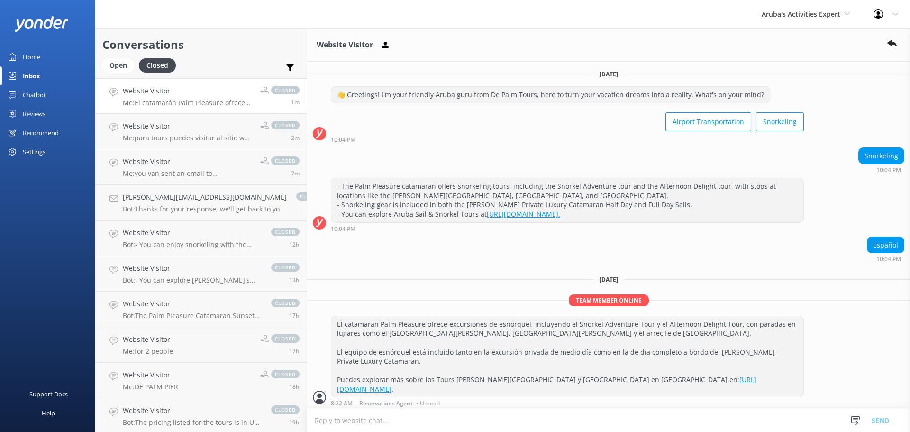
scroll to position [24, 0]
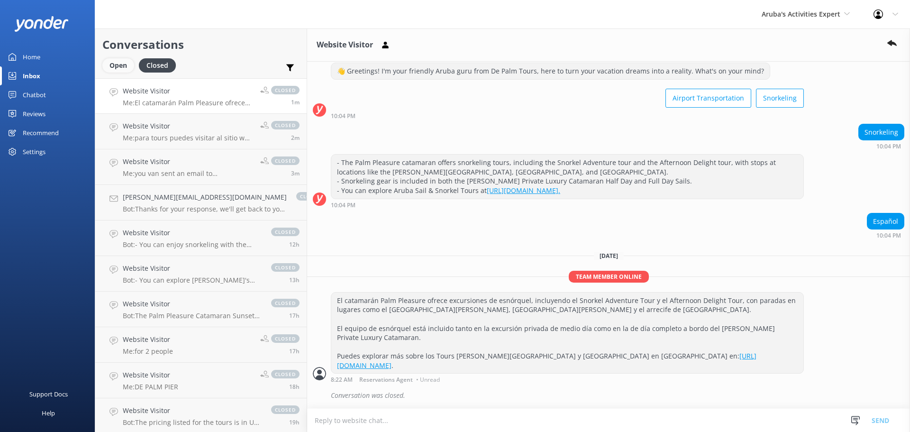
click at [114, 62] on div "Open" at bounding box center [118, 65] width 32 height 14
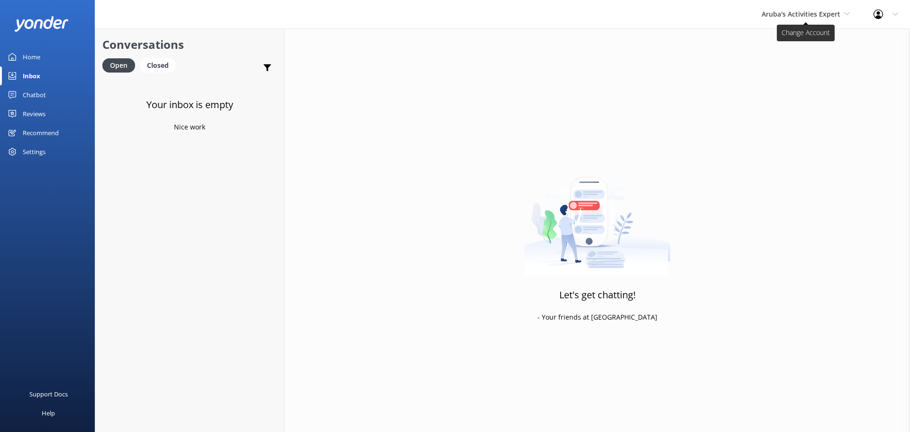
click at [784, 11] on span "Aruba's Activities Expert" at bounding box center [801, 13] width 79 height 9
click at [771, 82] on link "The Captain" at bounding box center [797, 85] width 95 height 23
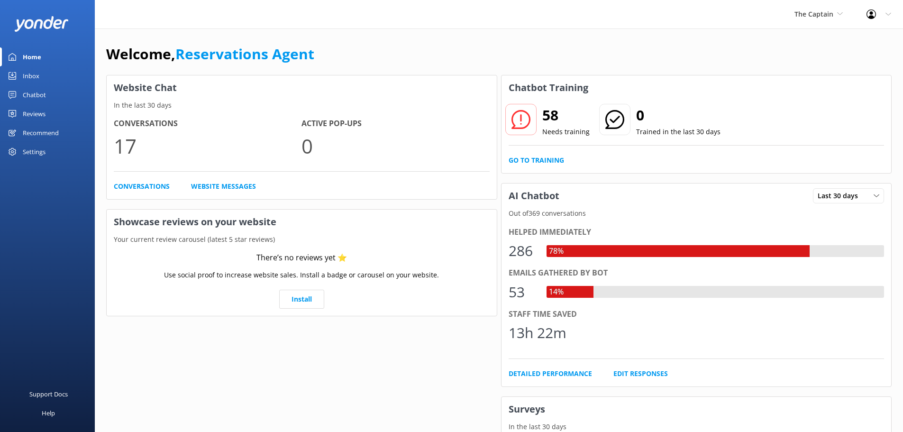
click at [29, 80] on div "Inbox" at bounding box center [31, 75] width 17 height 19
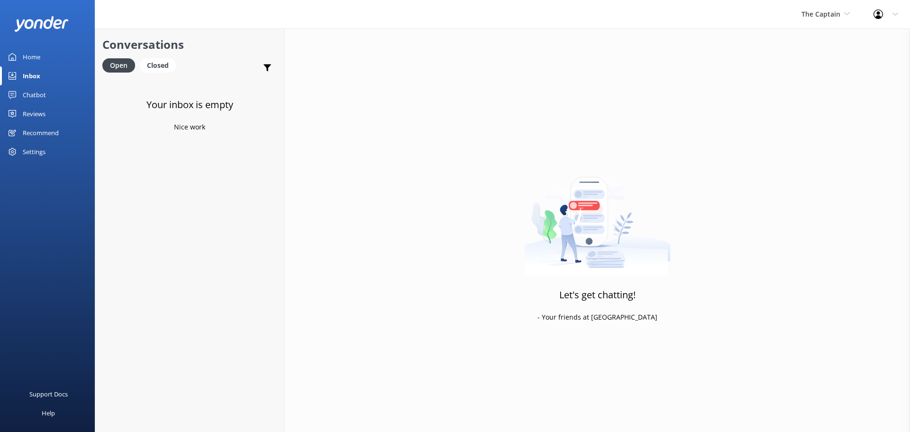
click at [813, 20] on div "The Captain De Palm Island Aruba's Activities Expert The Captain" at bounding box center [826, 14] width 72 height 28
click at [800, 47] on link "De [GEOGRAPHIC_DATA]" at bounding box center [837, 39] width 95 height 23
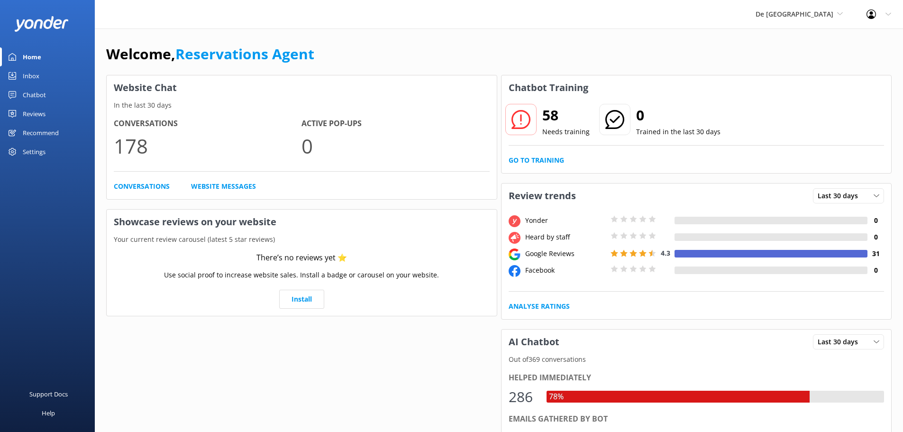
click at [51, 77] on link "Inbox" at bounding box center [47, 75] width 95 height 19
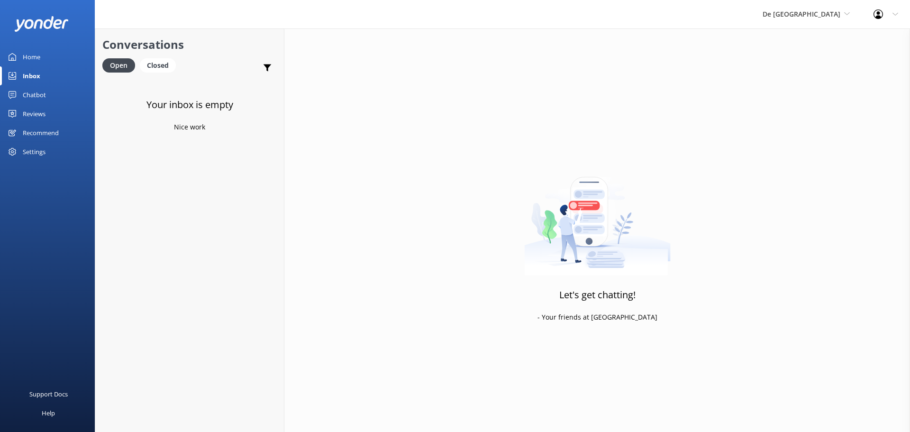
click at [816, 5] on div "De Palm Island De Palm Island Aruba's Activities Expert The Captain" at bounding box center [806, 14] width 111 height 28
click at [804, 61] on link "Aruba's Activities Expert" at bounding box center [798, 62] width 95 height 23
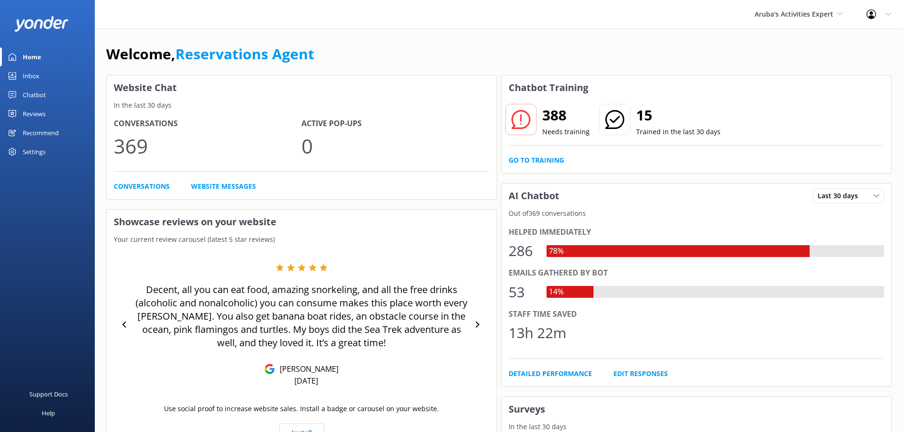
click at [43, 79] on link "Inbox" at bounding box center [47, 75] width 95 height 19
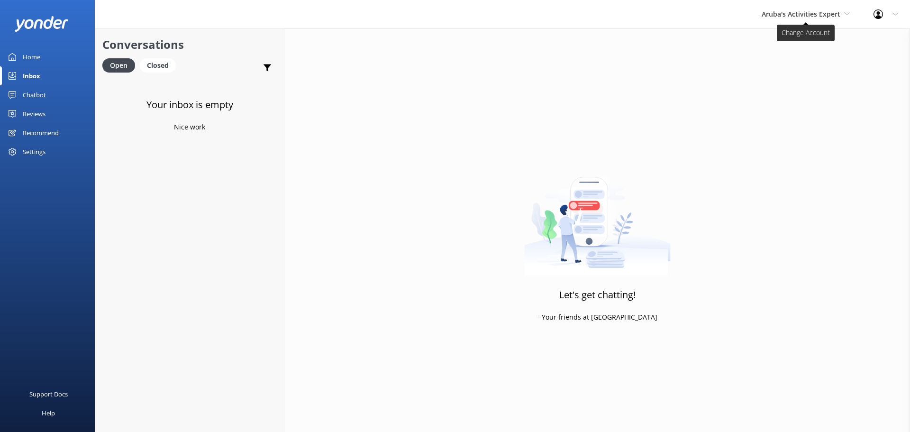
click at [804, 18] on span "Aruba's Activities Expert" at bounding box center [801, 13] width 79 height 9
click at [786, 43] on link "De [GEOGRAPHIC_DATA]" at bounding box center [797, 39] width 95 height 23
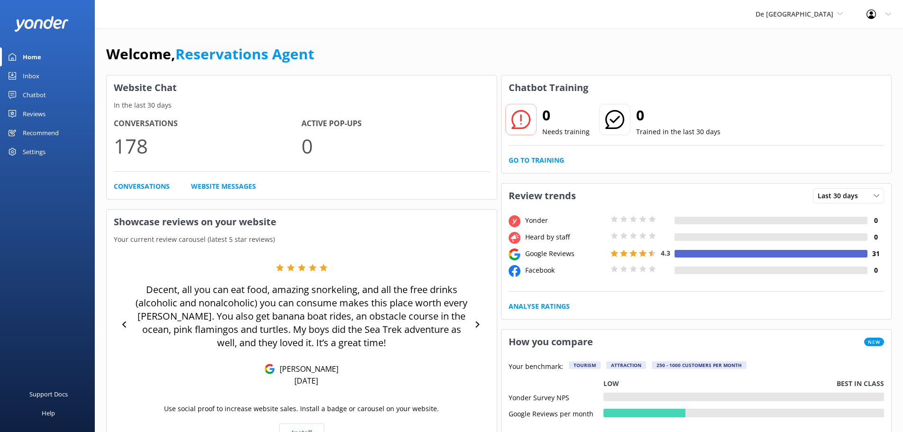
click at [28, 75] on div "Inbox" at bounding box center [31, 75] width 17 height 19
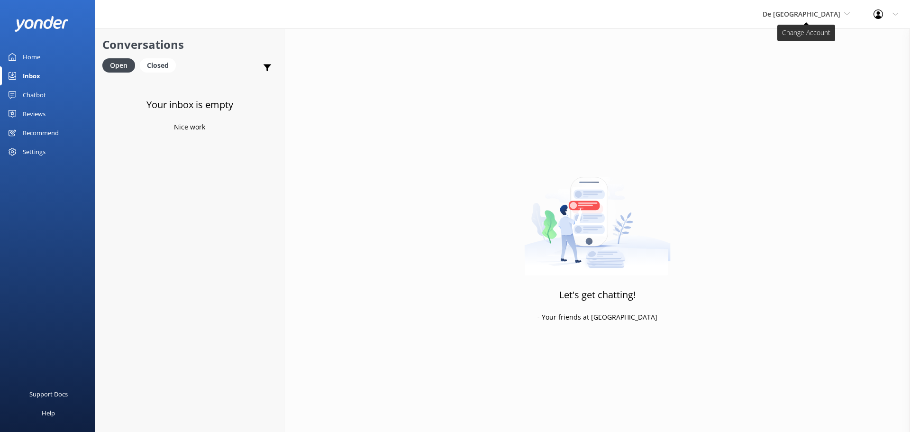
click at [822, 10] on span "De [GEOGRAPHIC_DATA]" at bounding box center [802, 13] width 78 height 9
click at [799, 62] on link "Aruba's Activities Expert" at bounding box center [798, 62] width 95 height 23
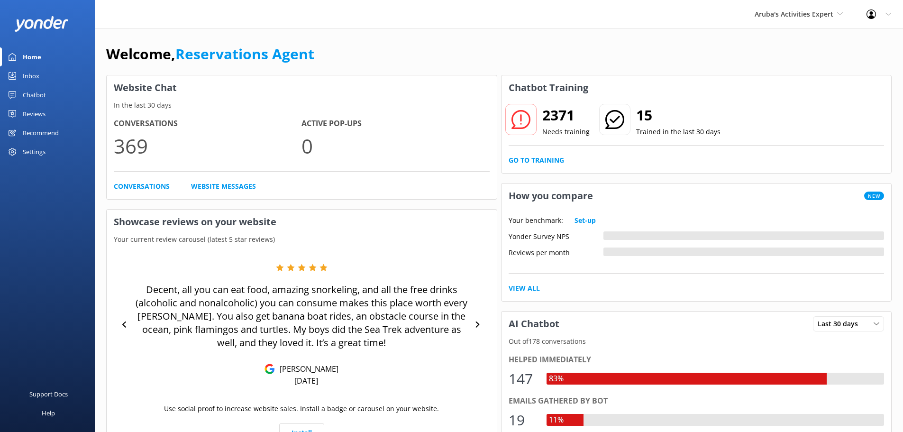
click at [37, 75] on div "Inbox" at bounding box center [31, 75] width 17 height 19
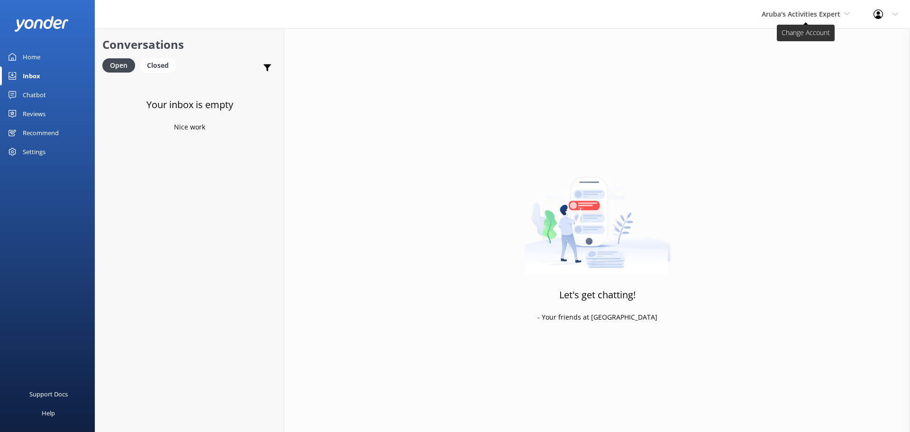
click at [793, 17] on span "Aruba's Activities Expert" at bounding box center [801, 13] width 79 height 9
click at [773, 86] on link "The Captain" at bounding box center [797, 85] width 95 height 23
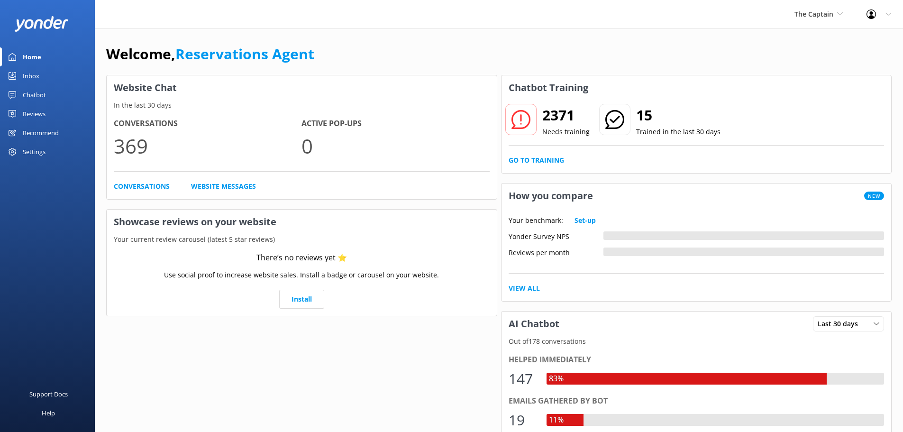
click at [32, 71] on div "Inbox" at bounding box center [31, 75] width 17 height 19
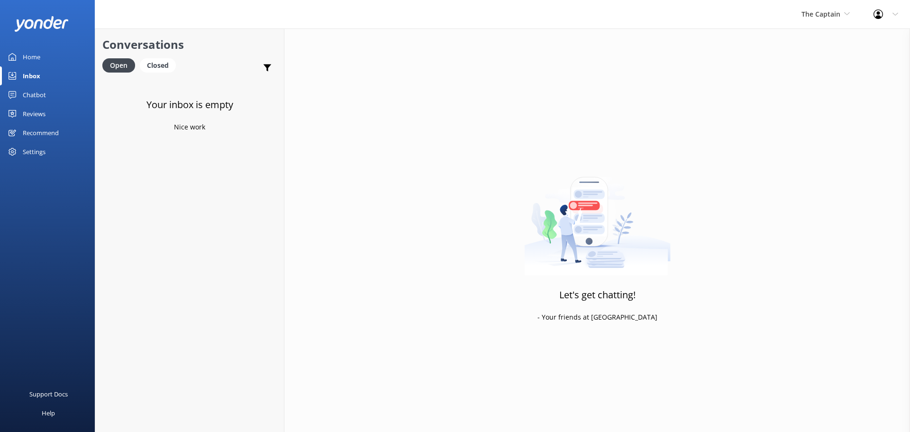
click at [828, 8] on div "The Captain De Palm Island Aruba's Activities Expert The Captain" at bounding box center [826, 14] width 72 height 28
click at [818, 39] on link "De [GEOGRAPHIC_DATA]" at bounding box center [837, 39] width 95 height 23
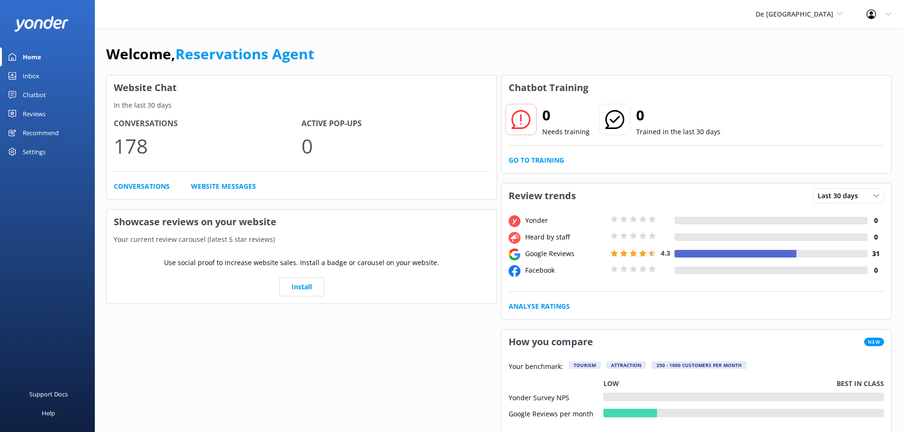
click at [38, 77] on div "Inbox" at bounding box center [31, 75] width 17 height 19
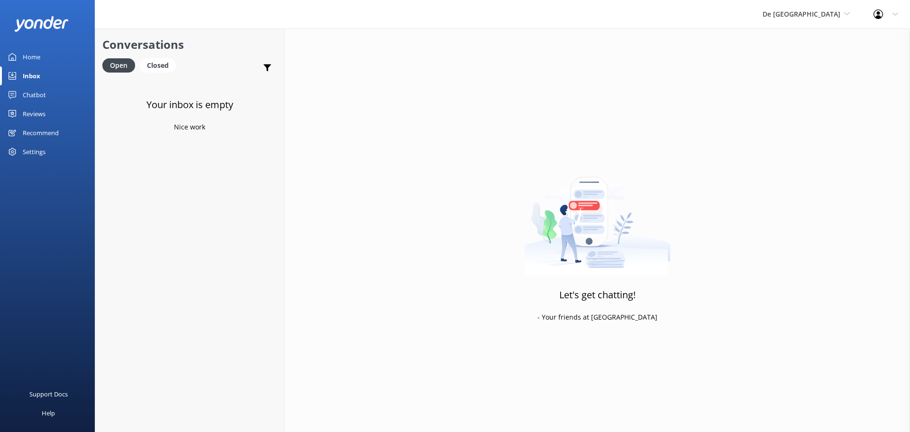
click at [808, 20] on div "De Palm Island De Palm Island Aruba's Activities Expert The Captain" at bounding box center [806, 14] width 111 height 28
click at [801, 64] on link "Aruba's Activities Expert" at bounding box center [798, 62] width 95 height 23
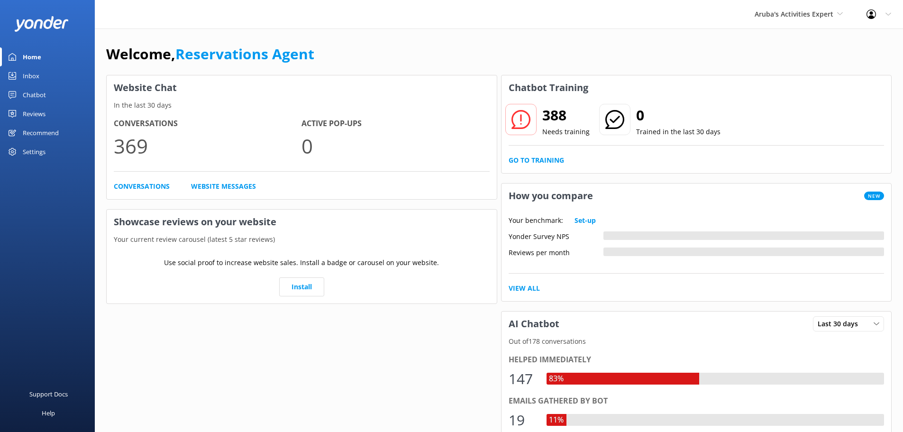
click at [46, 77] on link "Inbox" at bounding box center [47, 75] width 95 height 19
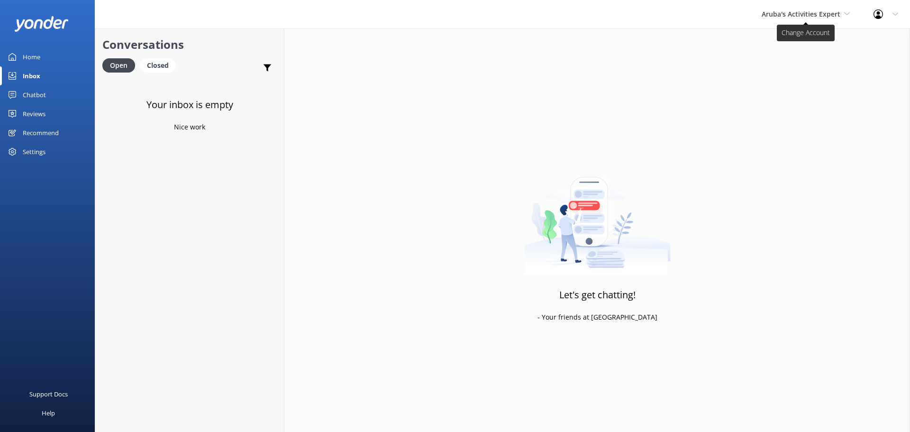
click at [816, 18] on span "Aruba's Activities Expert" at bounding box center [801, 13] width 79 height 9
click at [806, 83] on link "The Captain" at bounding box center [797, 85] width 95 height 23
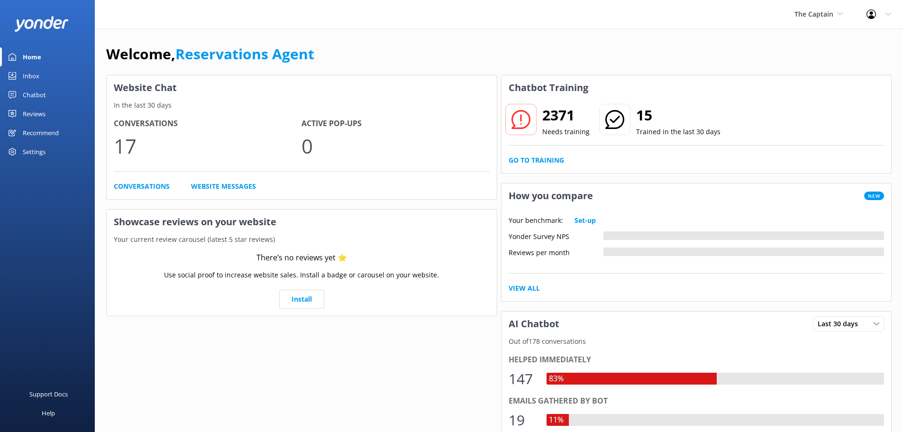
click at [33, 78] on div "Inbox" at bounding box center [31, 75] width 17 height 19
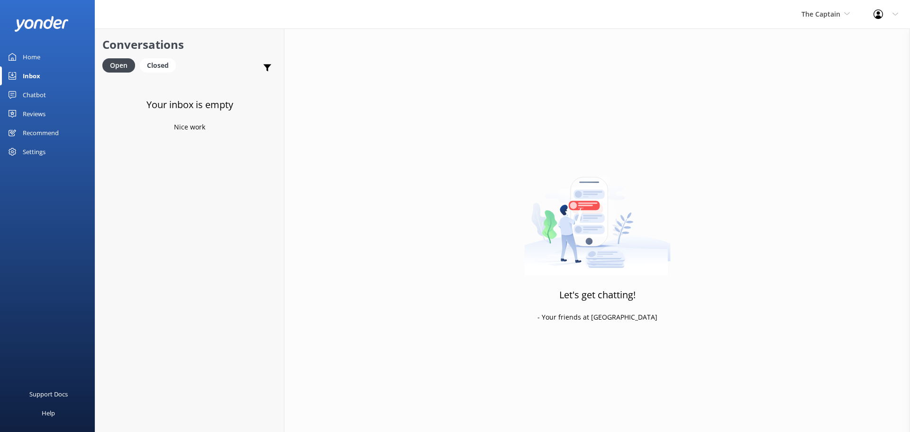
click at [828, 20] on div "The Captain De Palm Island Aruba's Activities Expert The Captain" at bounding box center [826, 14] width 72 height 28
click at [821, 44] on link "De [GEOGRAPHIC_DATA]" at bounding box center [837, 39] width 95 height 23
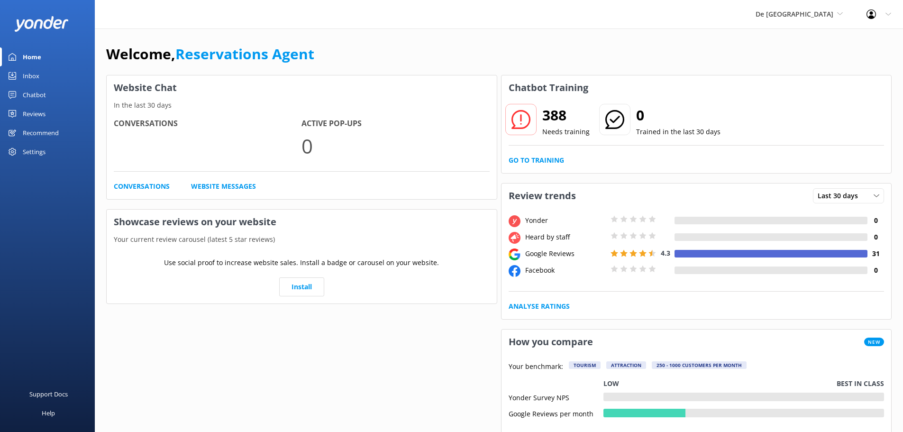
click at [25, 74] on div "Inbox" at bounding box center [31, 75] width 17 height 19
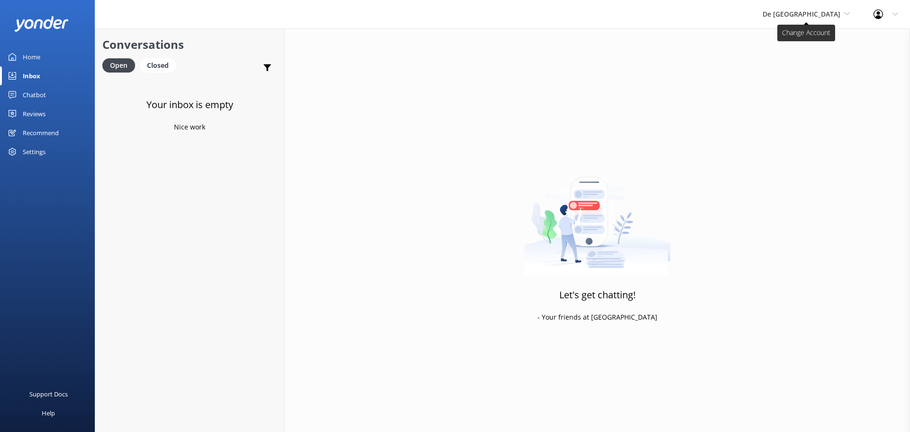
click at [826, 9] on span "De [GEOGRAPHIC_DATA]" at bounding box center [802, 13] width 78 height 9
click at [812, 56] on link "Aruba's Activities Expert" at bounding box center [798, 62] width 95 height 23
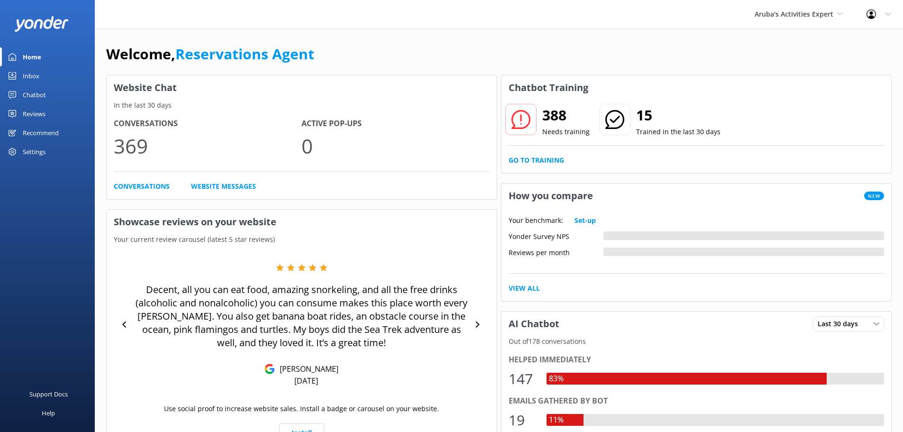
click at [45, 77] on link "Inbox" at bounding box center [47, 75] width 95 height 19
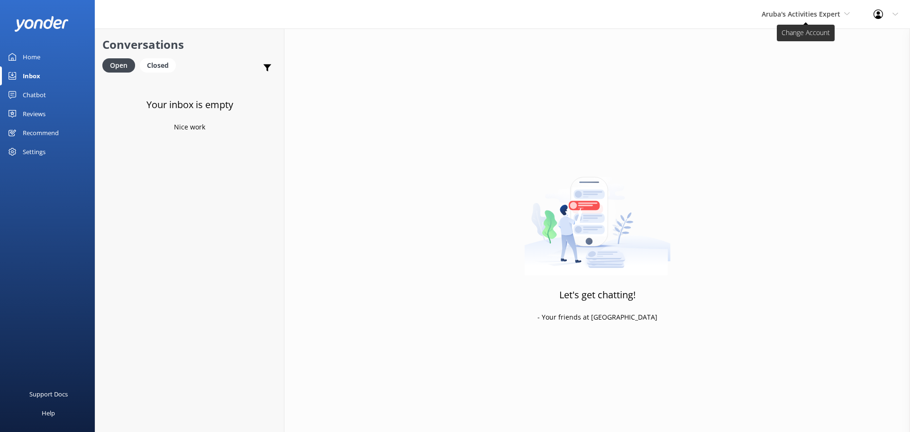
click at [816, 15] on span "Aruba's Activities Expert" at bounding box center [801, 13] width 79 height 9
click at [792, 84] on link "The Captain" at bounding box center [797, 85] width 95 height 23
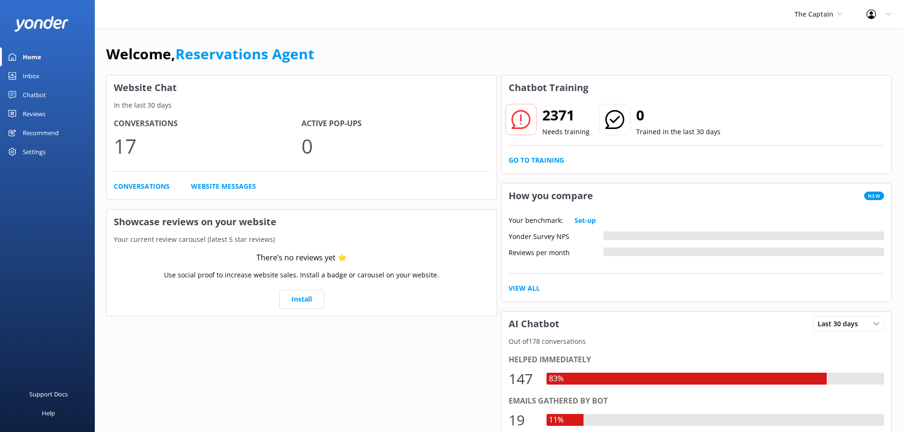
click at [31, 76] on div "Inbox" at bounding box center [31, 75] width 17 height 19
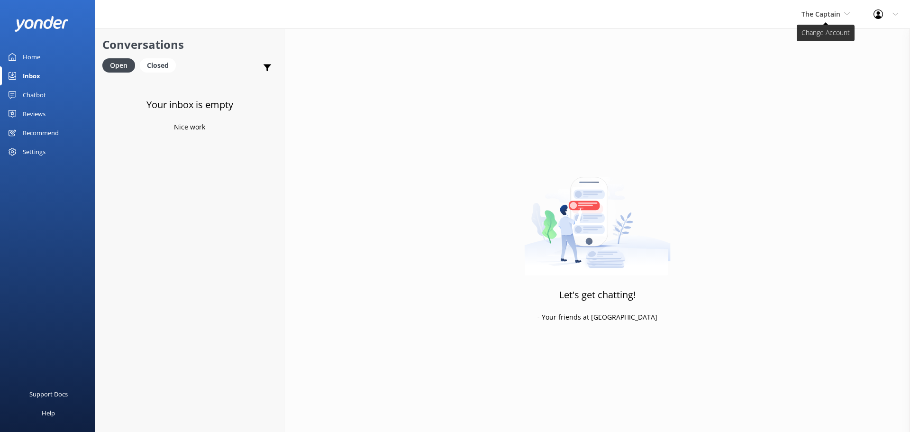
click at [828, 11] on span "The Captain" at bounding box center [821, 13] width 39 height 9
click at [821, 29] on link "De [GEOGRAPHIC_DATA]" at bounding box center [837, 39] width 95 height 23
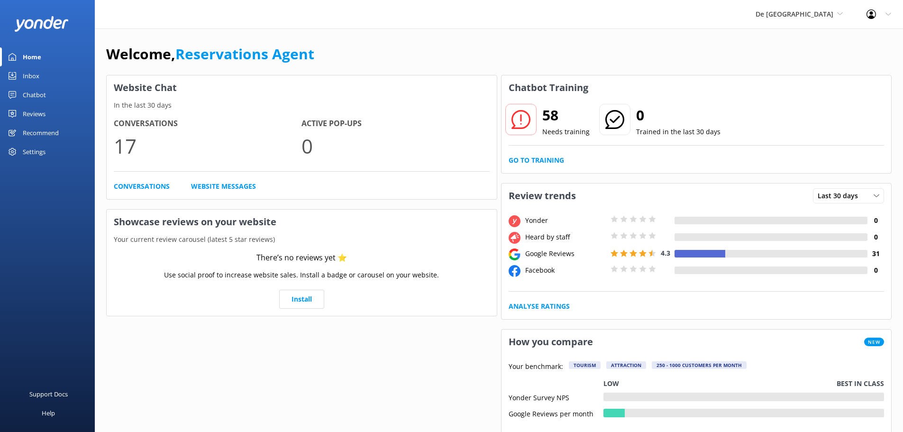
click at [43, 75] on link "Inbox" at bounding box center [47, 75] width 95 height 19
